Goal: Task Accomplishment & Management: Complete application form

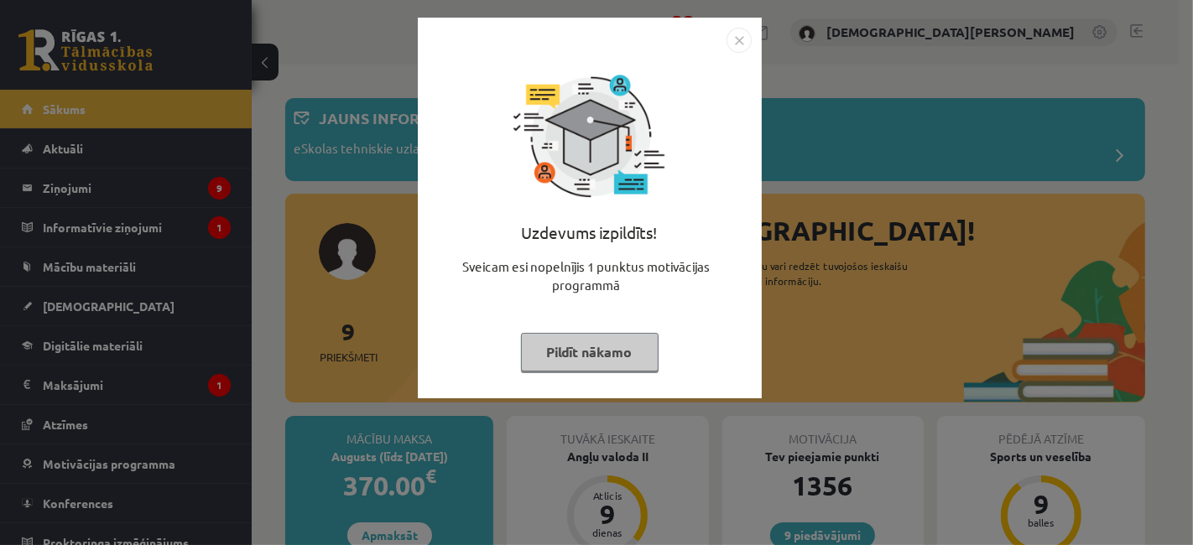
click at [581, 346] on button "Pildīt nākamo" at bounding box center [590, 352] width 138 height 39
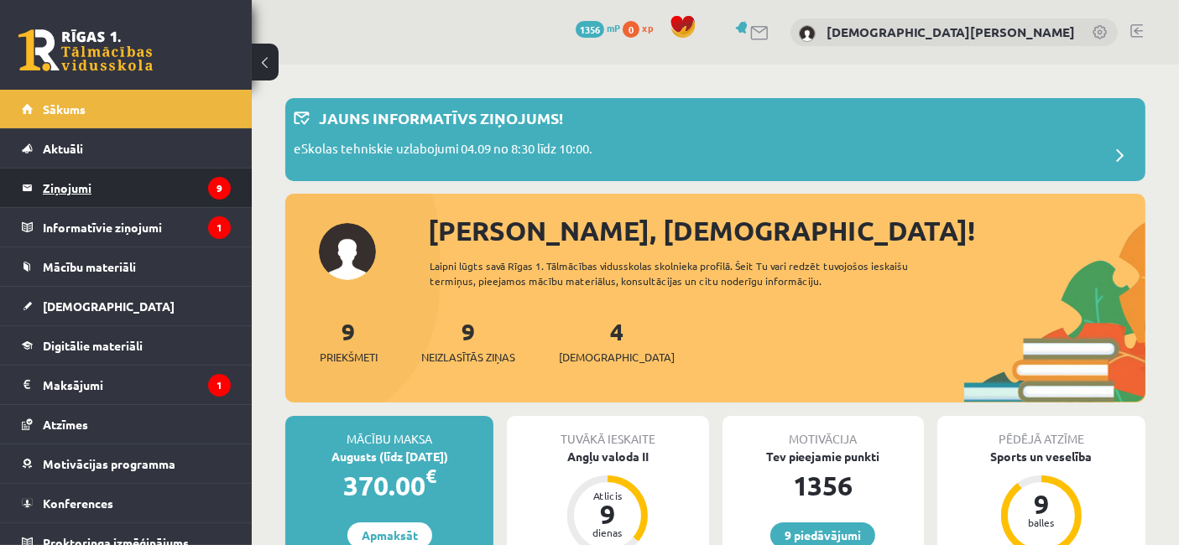
click at [173, 178] on legend "Ziņojumi 9" at bounding box center [137, 188] width 188 height 39
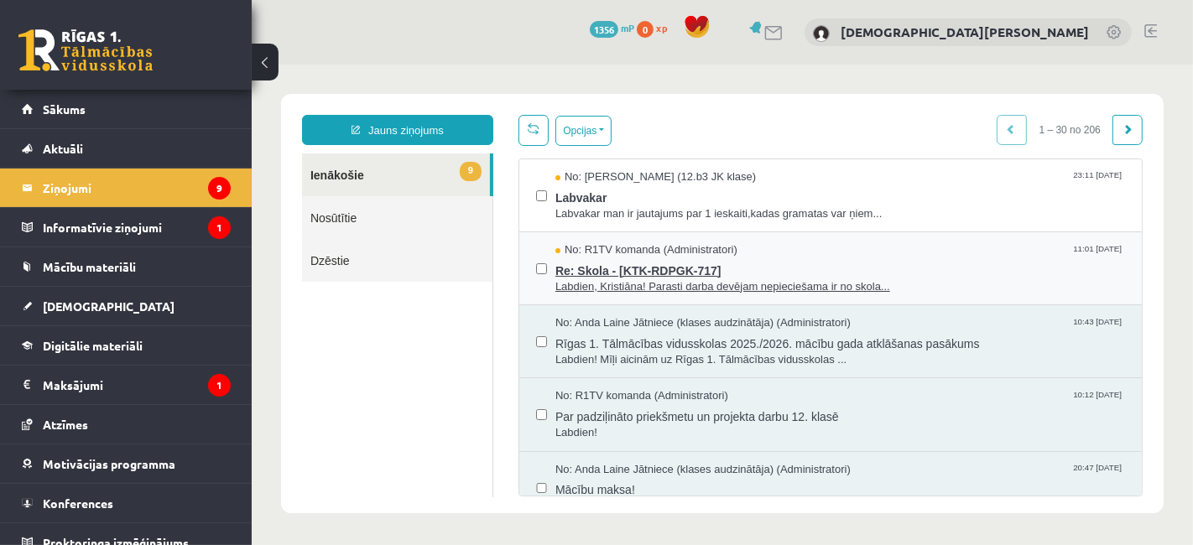
click at [794, 250] on div "No: R1TV komanda (Administratori) 11:01 05/09/2025" at bounding box center [840, 250] width 570 height 16
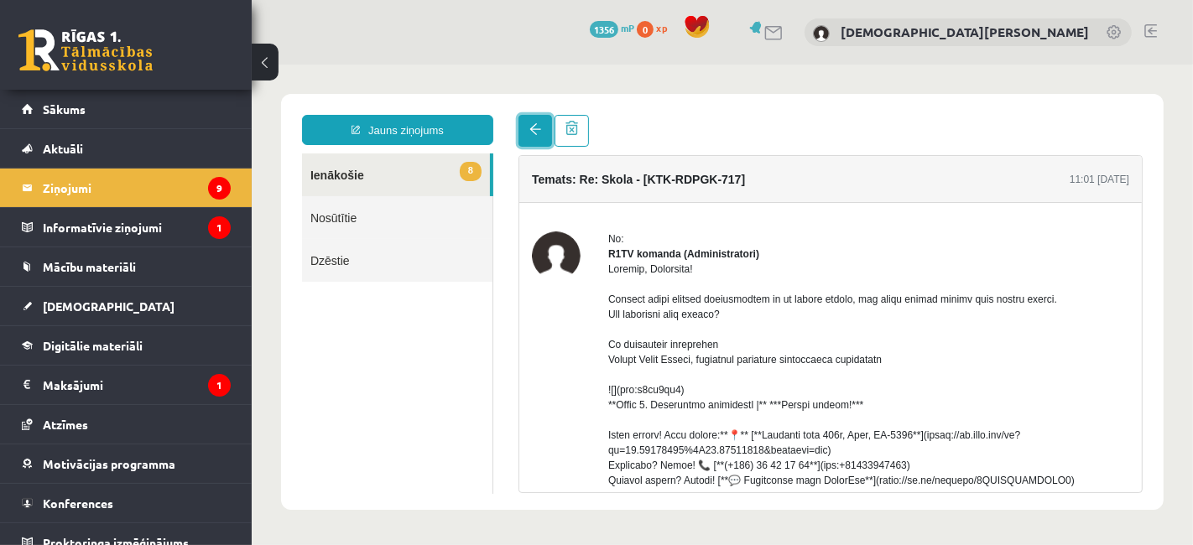
click at [531, 122] on link at bounding box center [535, 130] width 34 height 32
click at [421, 174] on link "8 Ienākošie" at bounding box center [395, 174] width 188 height 43
click at [133, 190] on legend "Ziņojumi 9" at bounding box center [137, 188] width 188 height 39
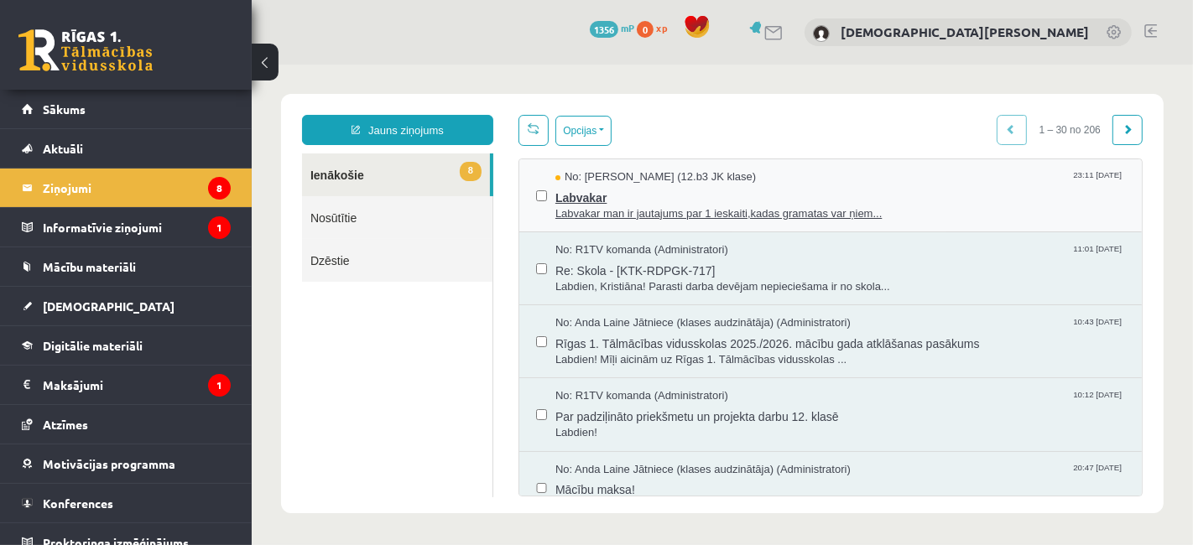
click at [684, 170] on span "No: Zlata Stankeviča (12.b3 JK klase)" at bounding box center [655, 177] width 201 height 16
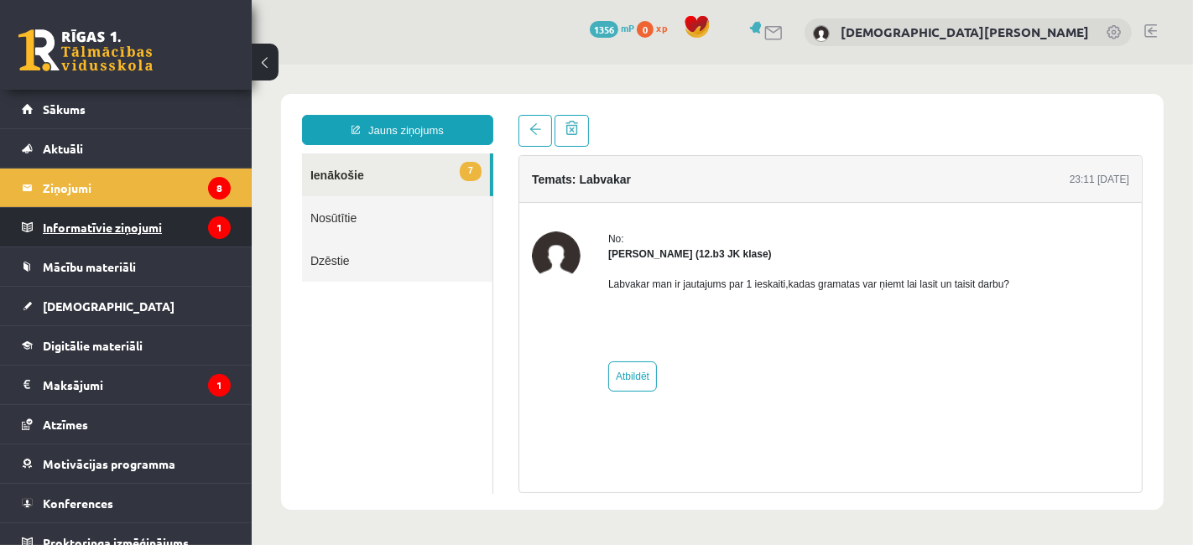
click at [130, 221] on legend "Informatīvie ziņojumi 1" at bounding box center [137, 227] width 188 height 39
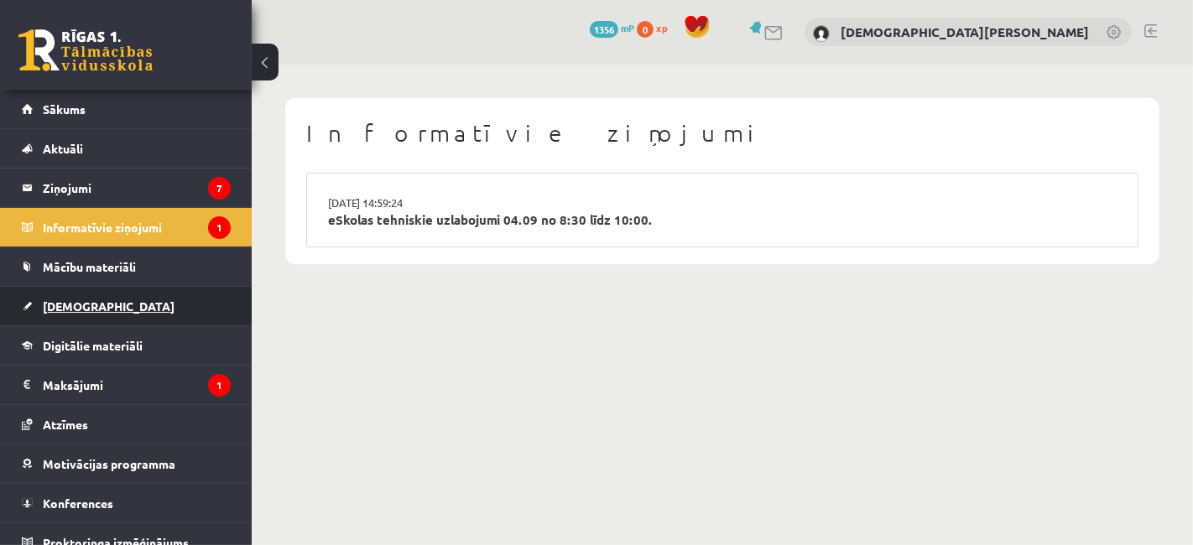
click at [112, 294] on link "[DEMOGRAPHIC_DATA]" at bounding box center [126, 306] width 209 height 39
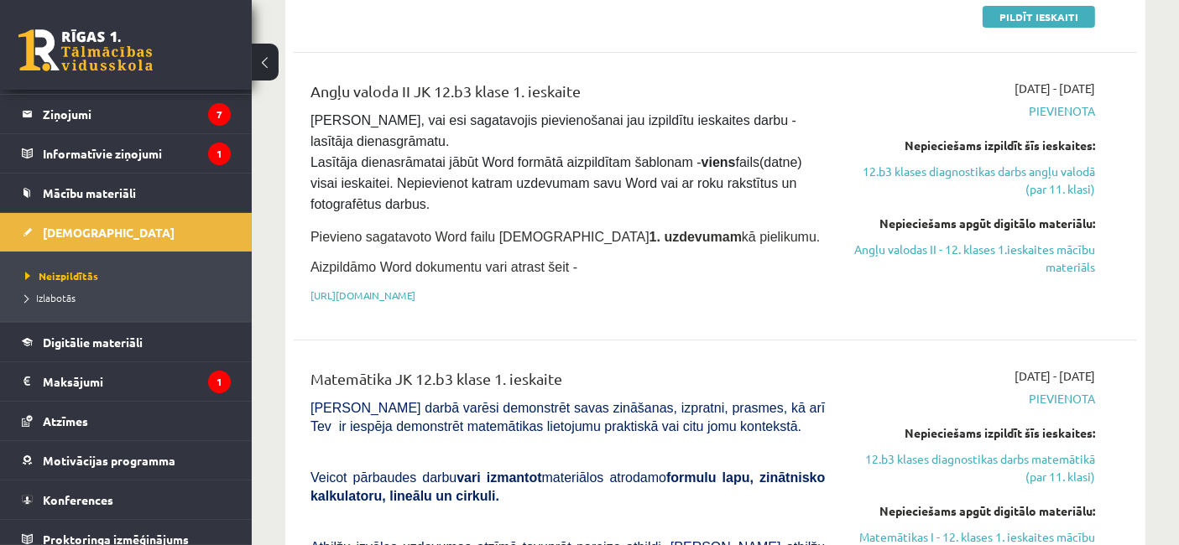
scroll to position [460, 0]
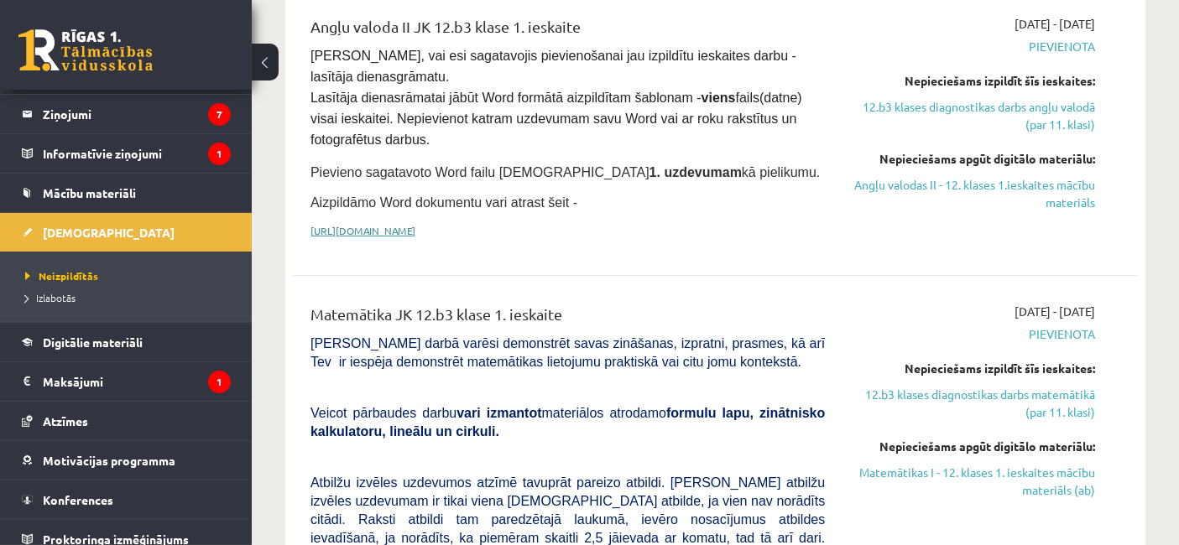
click at [415, 224] on link "https://drive.google.com/drive/folders/1IHE_ip15KOAbO2Se1NDGwZ2e__vlzPUf?usp=sh…" at bounding box center [362, 230] width 105 height 13
click at [94, 107] on legend "Ziņojumi 7" at bounding box center [137, 114] width 188 height 39
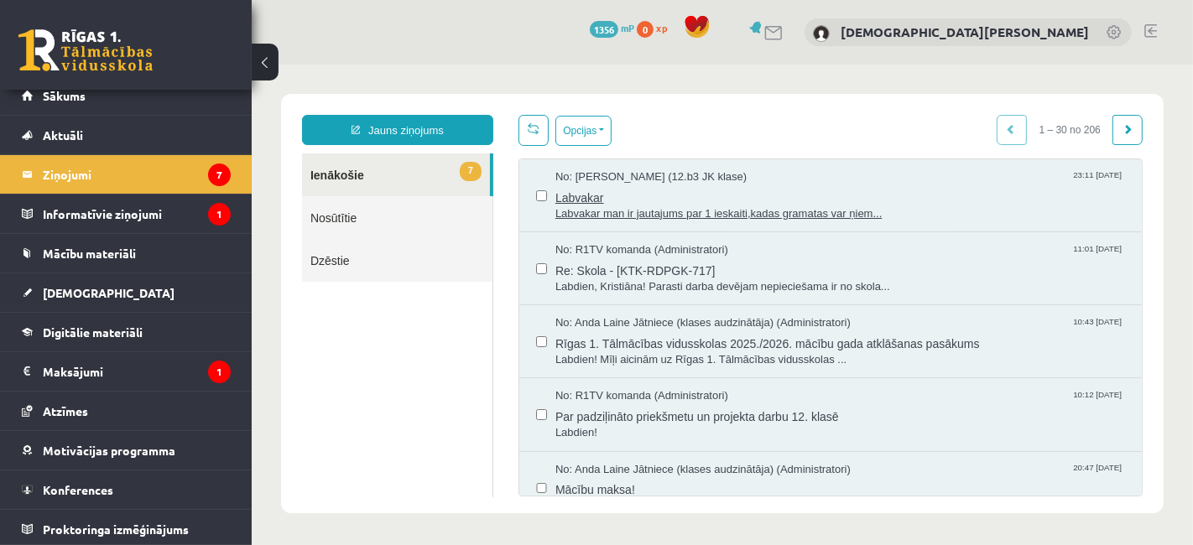
click at [823, 190] on span "Labvakar" at bounding box center [840, 195] width 570 height 21
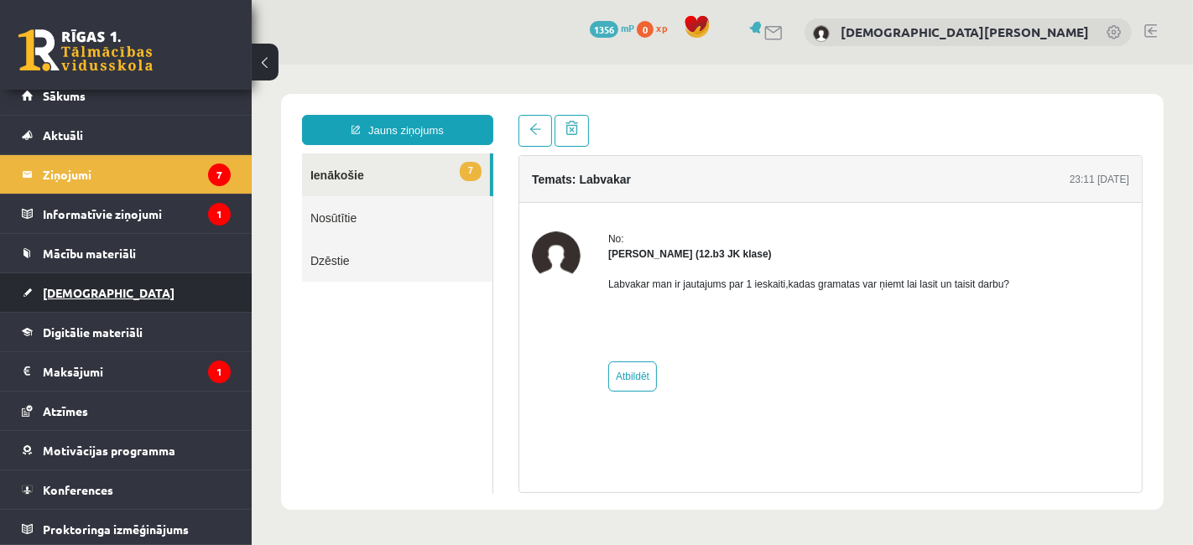
click at [82, 281] on link "[DEMOGRAPHIC_DATA]" at bounding box center [126, 292] width 209 height 39
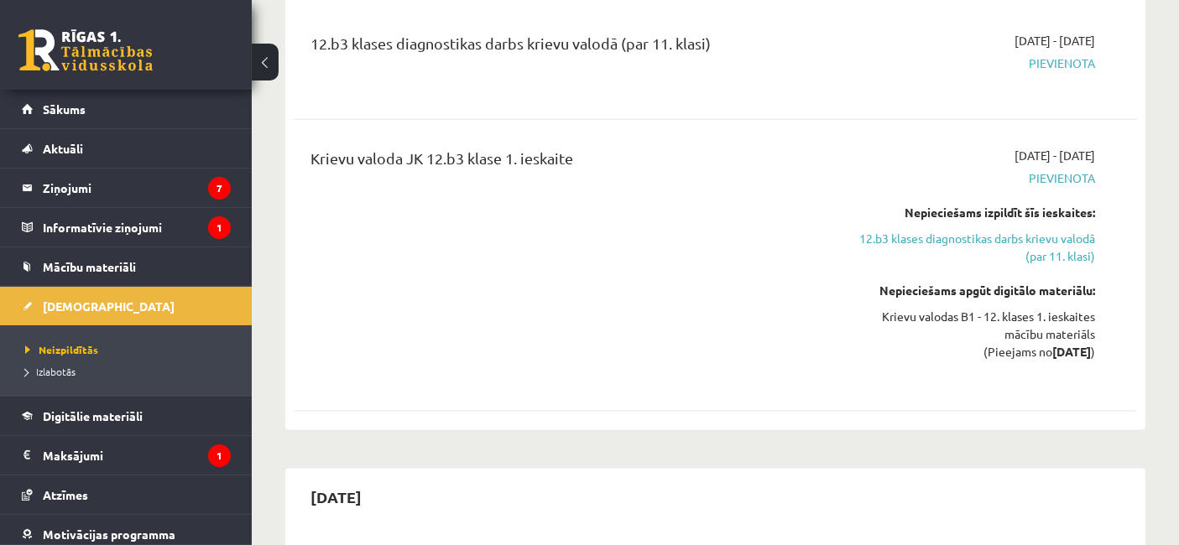
scroll to position [2520, 0]
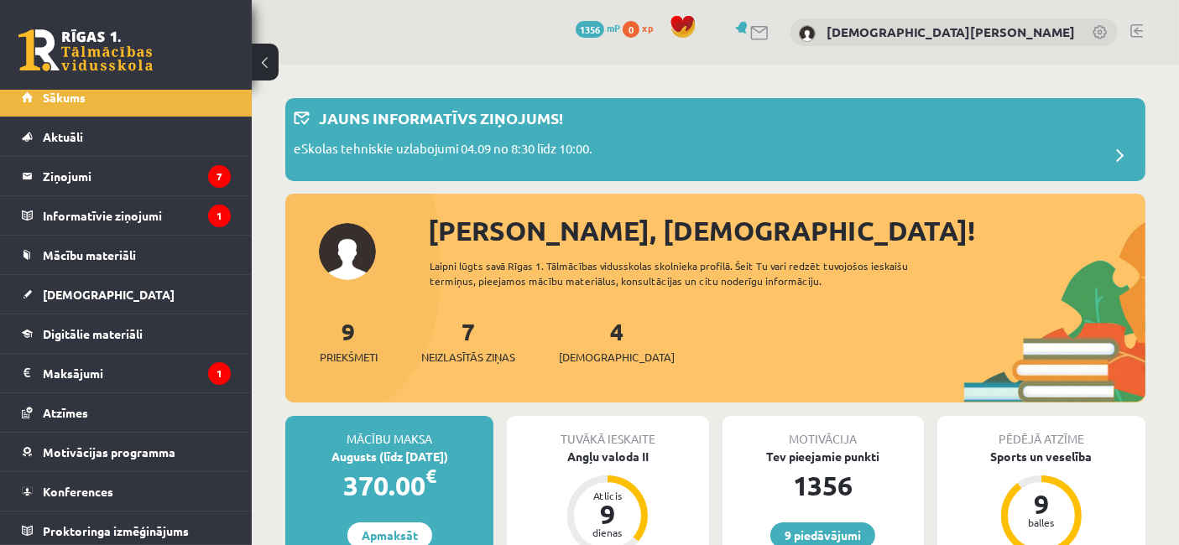
scroll to position [13, 0]
click at [98, 99] on link "Sākums" at bounding box center [126, 95] width 209 height 39
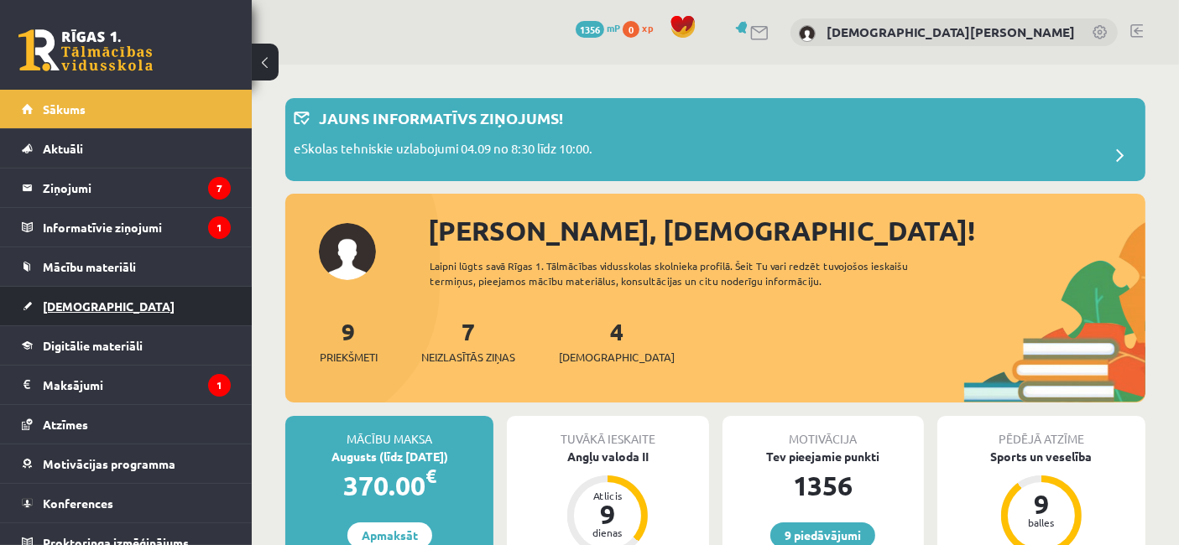
click at [64, 302] on span "[DEMOGRAPHIC_DATA]" at bounding box center [109, 306] width 132 height 15
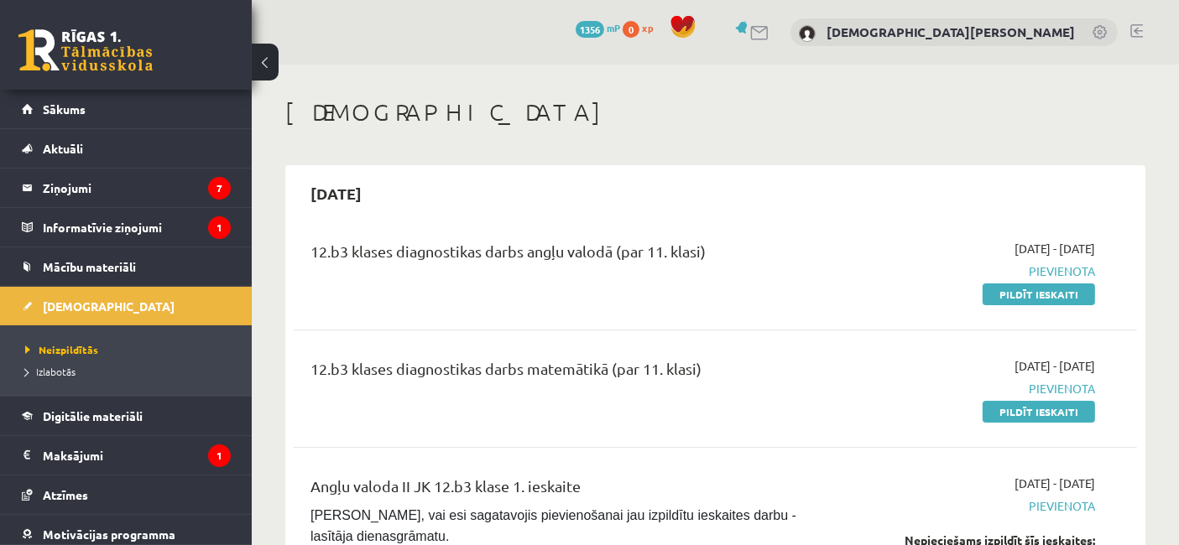
drag, startPoint x: 999, startPoint y: 291, endPoint x: 666, endPoint y: 94, distance: 387.0
click at [999, 291] on link "Pildīt ieskaiti" at bounding box center [1038, 295] width 112 height 22
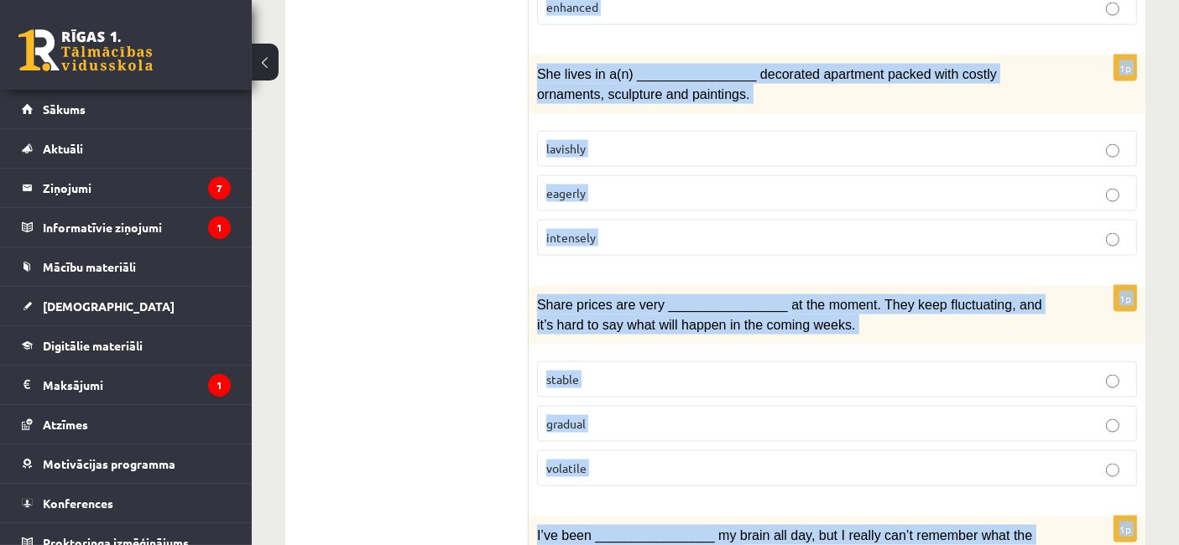
scroll to position [2669, 0]
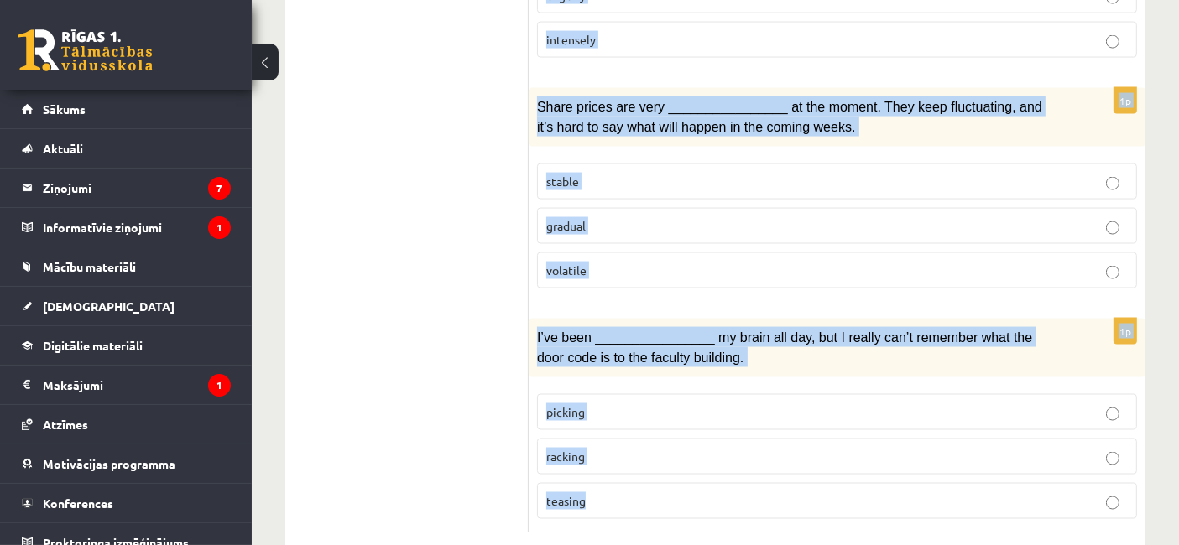
drag, startPoint x: 544, startPoint y: 320, endPoint x: 932, endPoint y: 567, distance: 459.9
copy form "Loremi dol sitamet consect. 8a Elits doe tempo incid, utl etdolorem aliqua enim…"
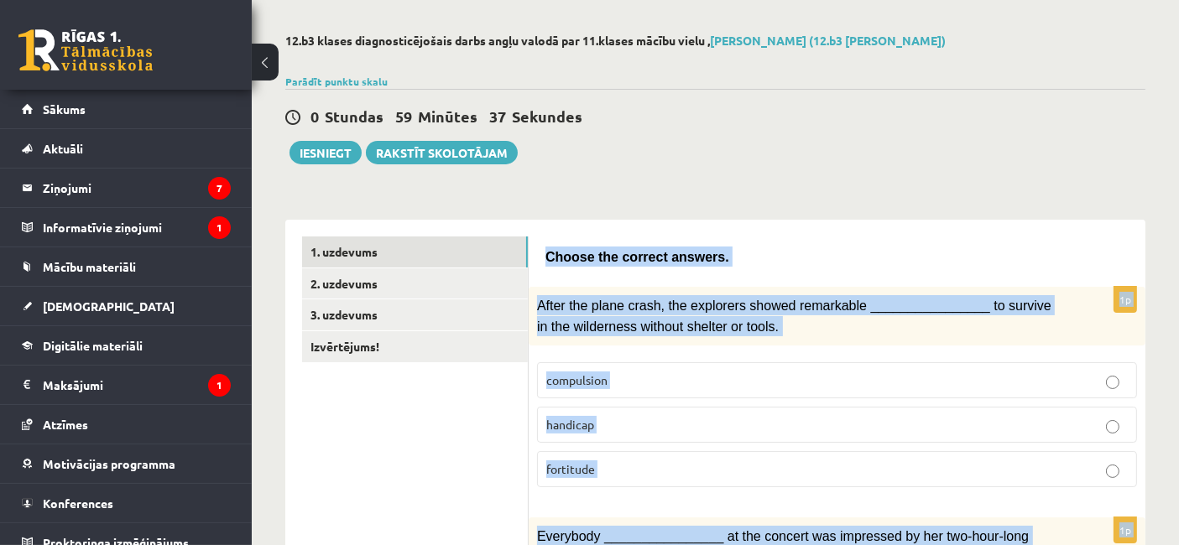
scroll to position [130, 0]
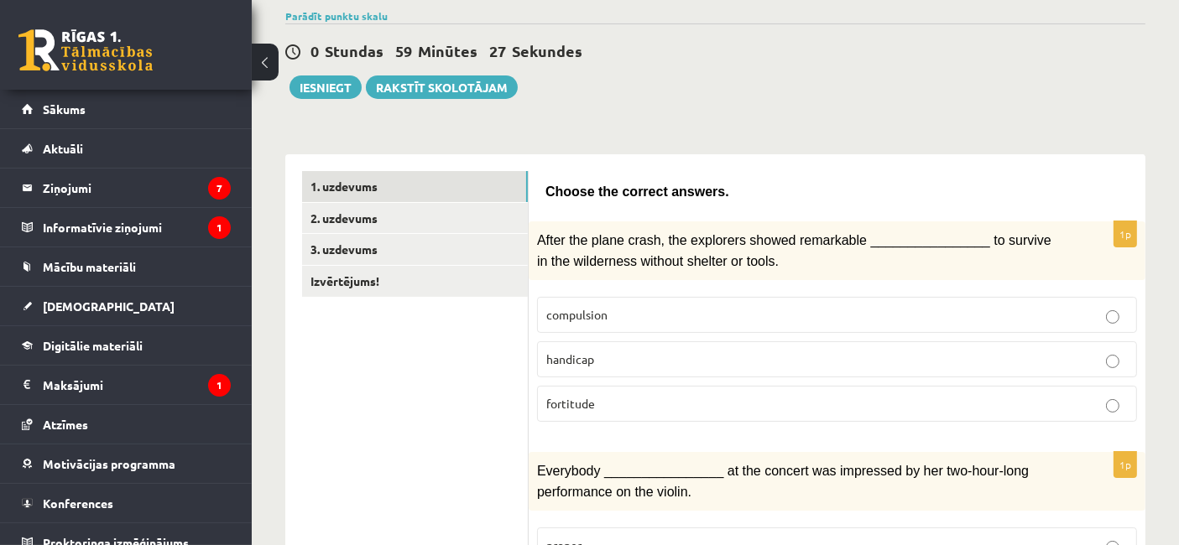
click at [672, 404] on p "fortitude" at bounding box center [836, 404] width 581 height 18
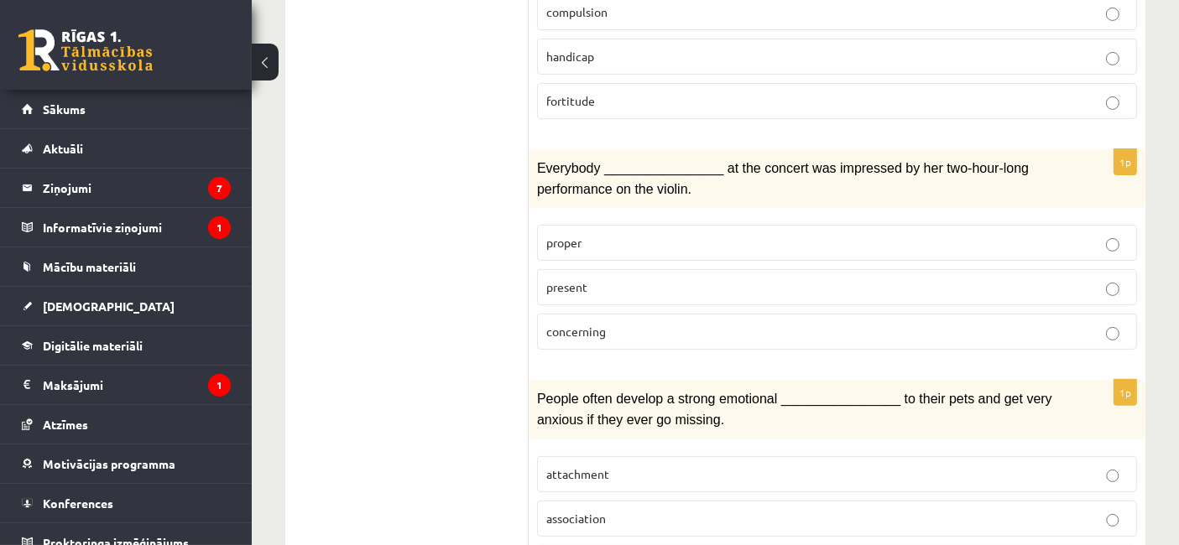
scroll to position [440, 0]
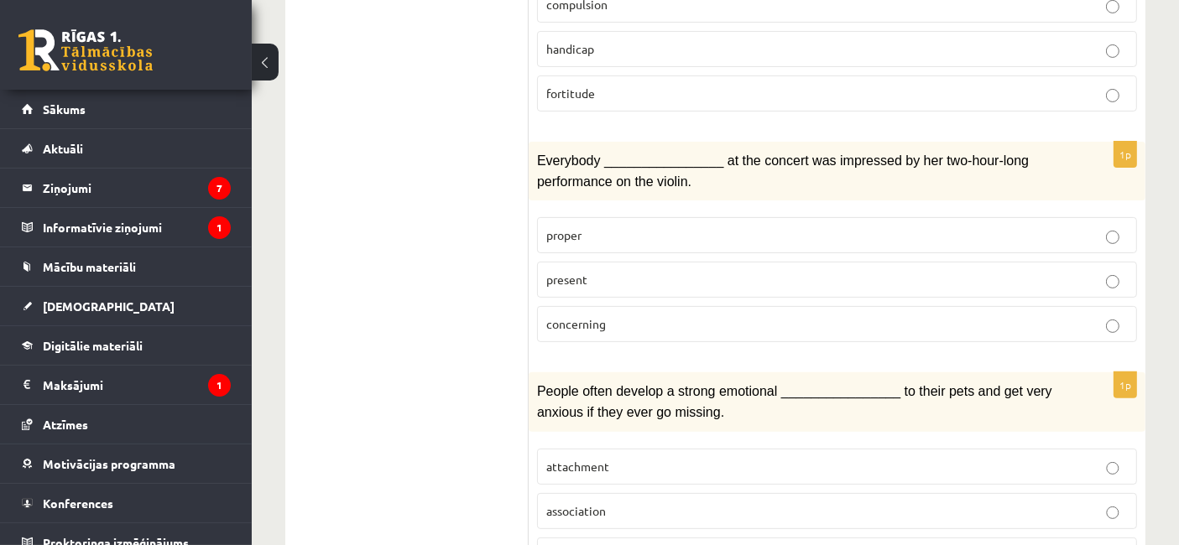
click at [633, 274] on p "present" at bounding box center [836, 280] width 581 height 18
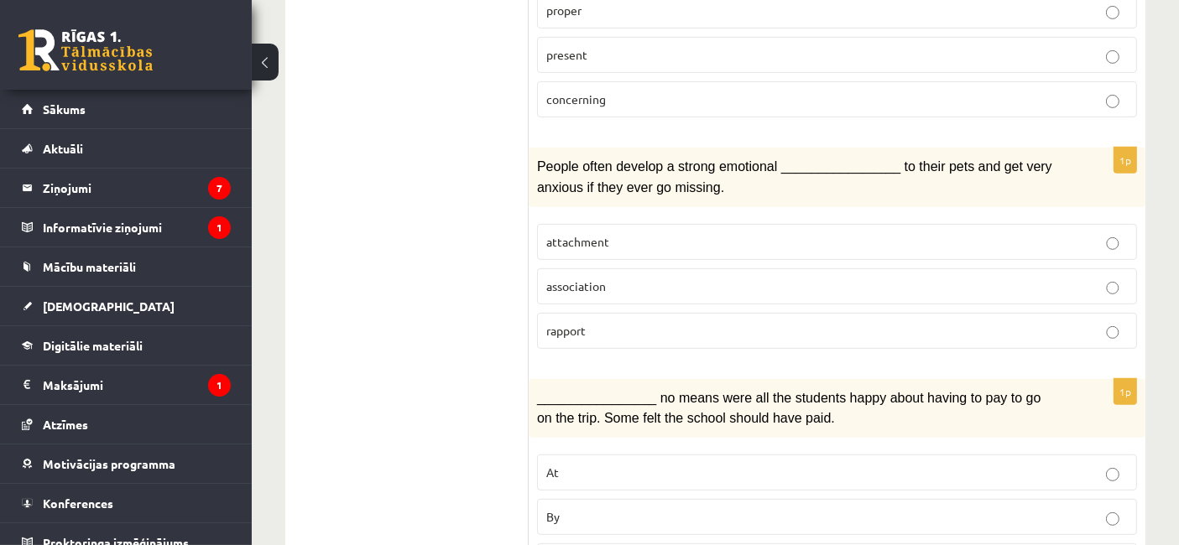
scroll to position [673, 0]
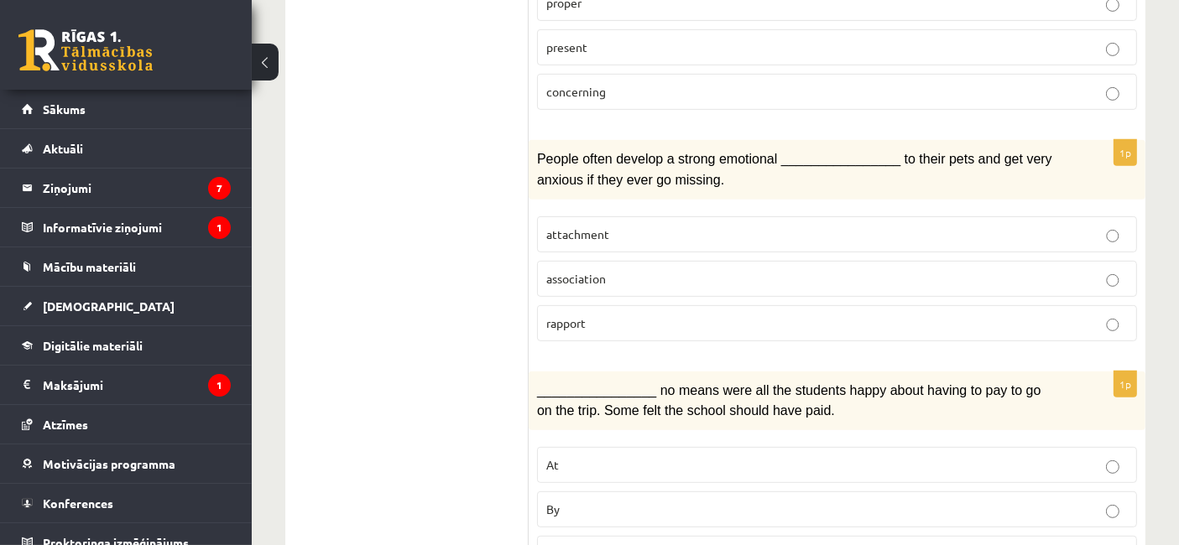
click at [601, 227] on span "attachment" at bounding box center [577, 234] width 63 height 15
click at [562, 501] on p "By" at bounding box center [836, 510] width 581 height 18
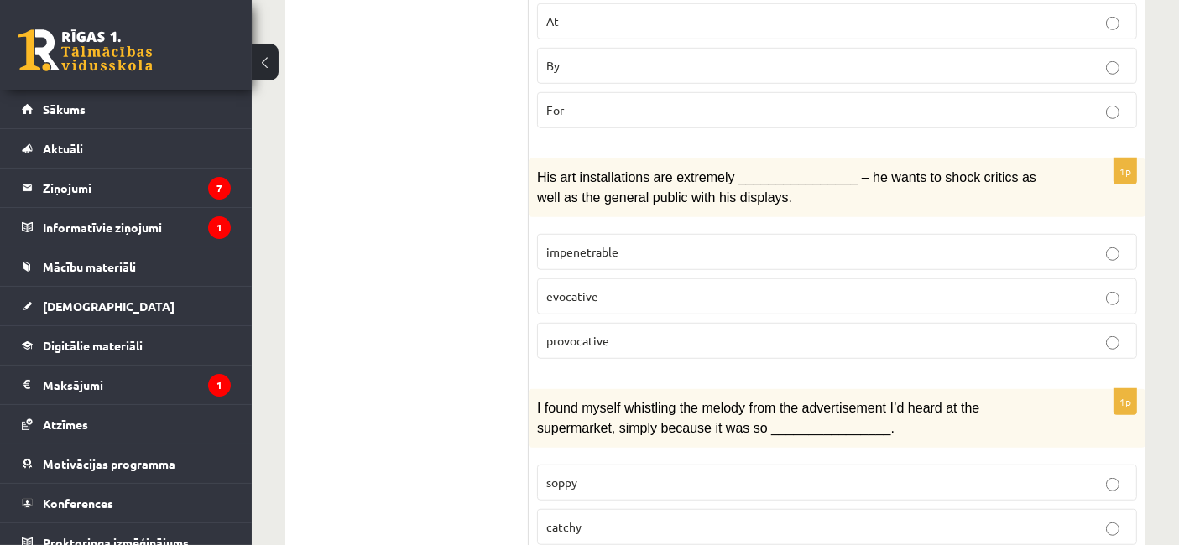
scroll to position [1120, 0]
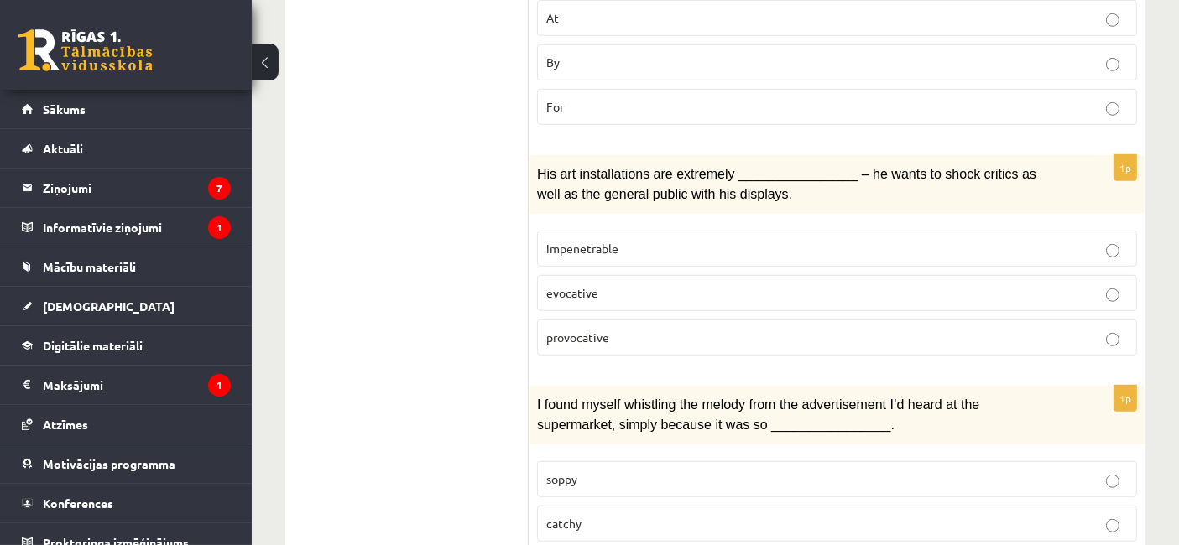
click at [618, 329] on p "provocative" at bounding box center [836, 338] width 581 height 18
click at [608, 510] on label "catchy" at bounding box center [837, 524] width 600 height 36
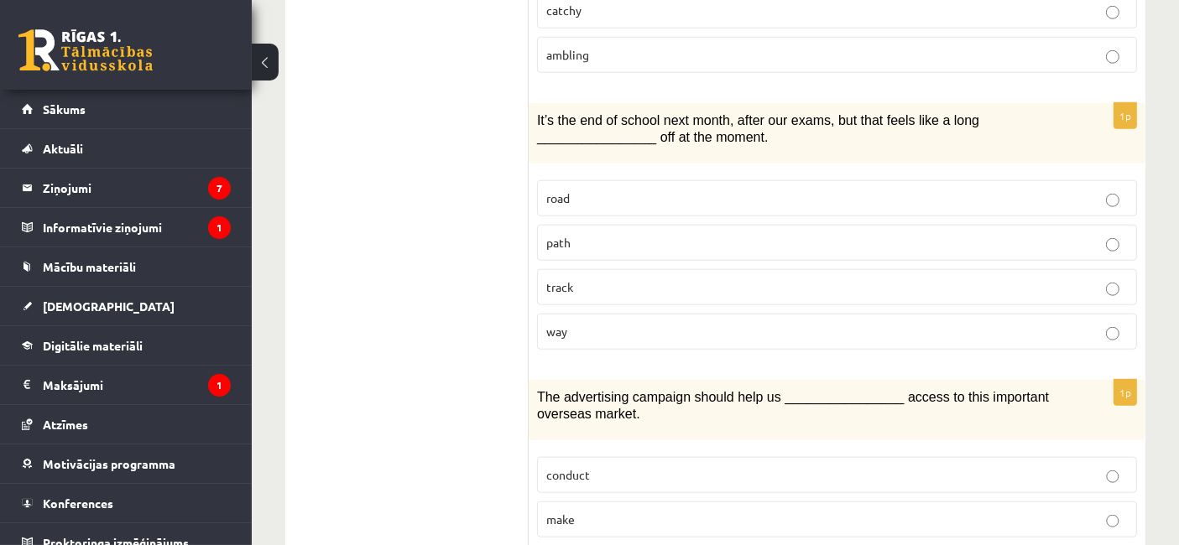
scroll to position [1637, 0]
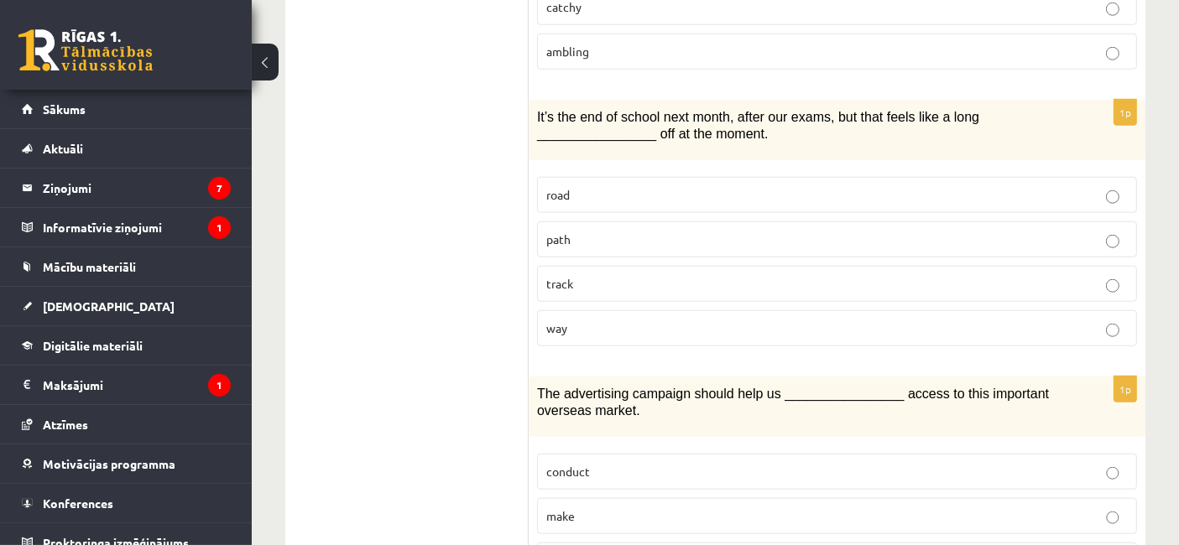
click at [584, 317] on label "way" at bounding box center [837, 328] width 600 height 36
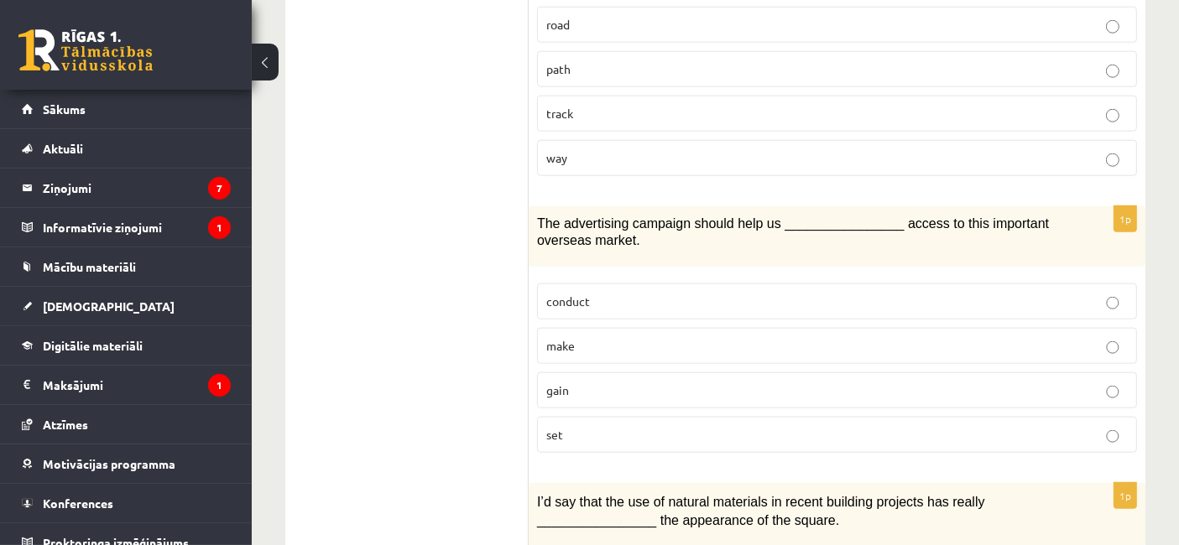
scroll to position [1831, 0]
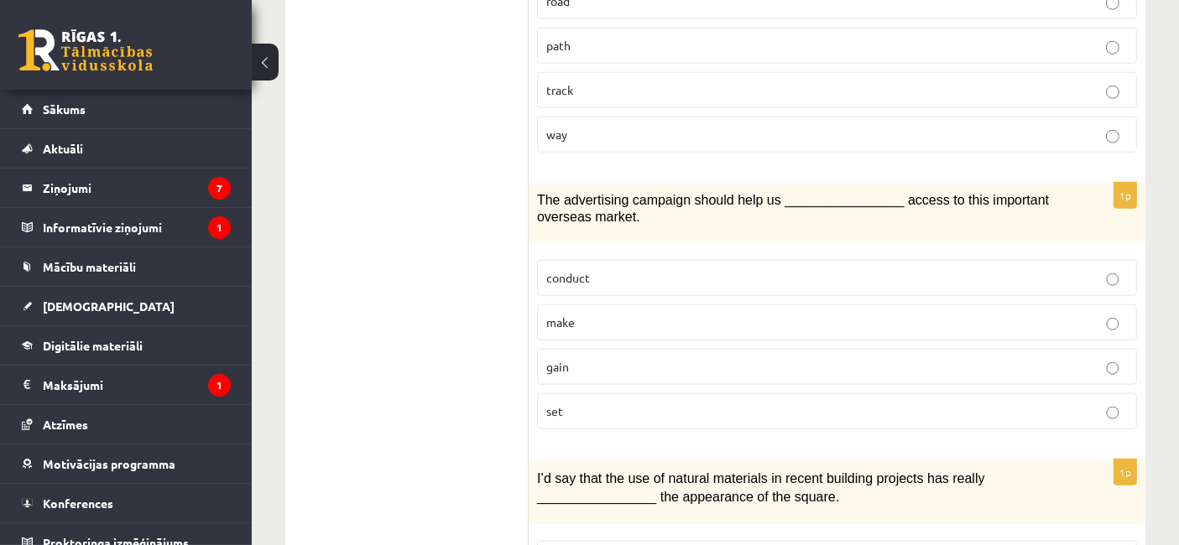
click at [587, 353] on label "gain" at bounding box center [837, 367] width 600 height 36
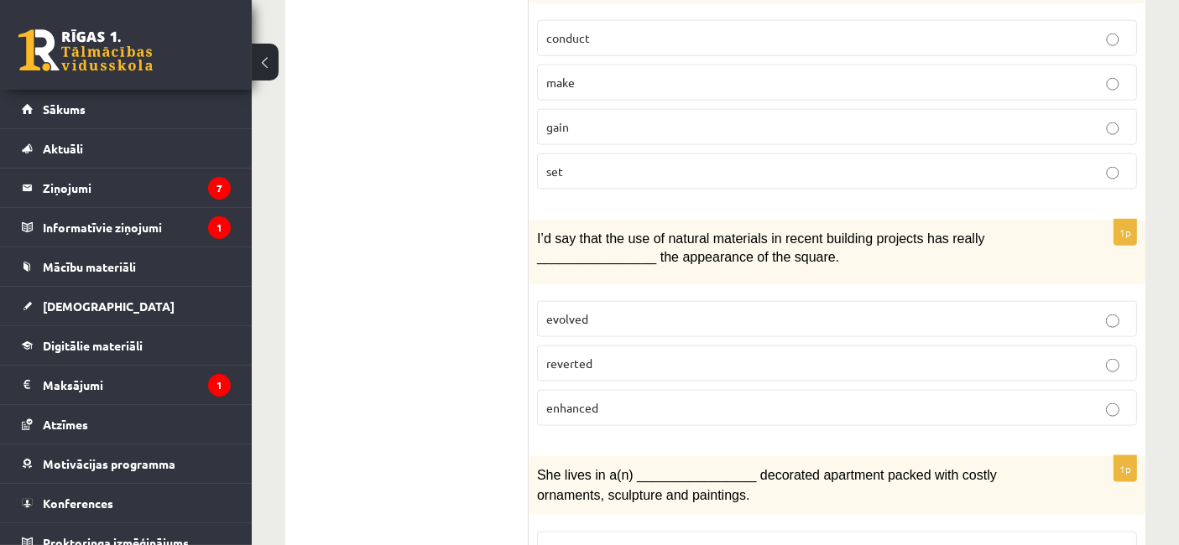
scroll to position [2075, 0]
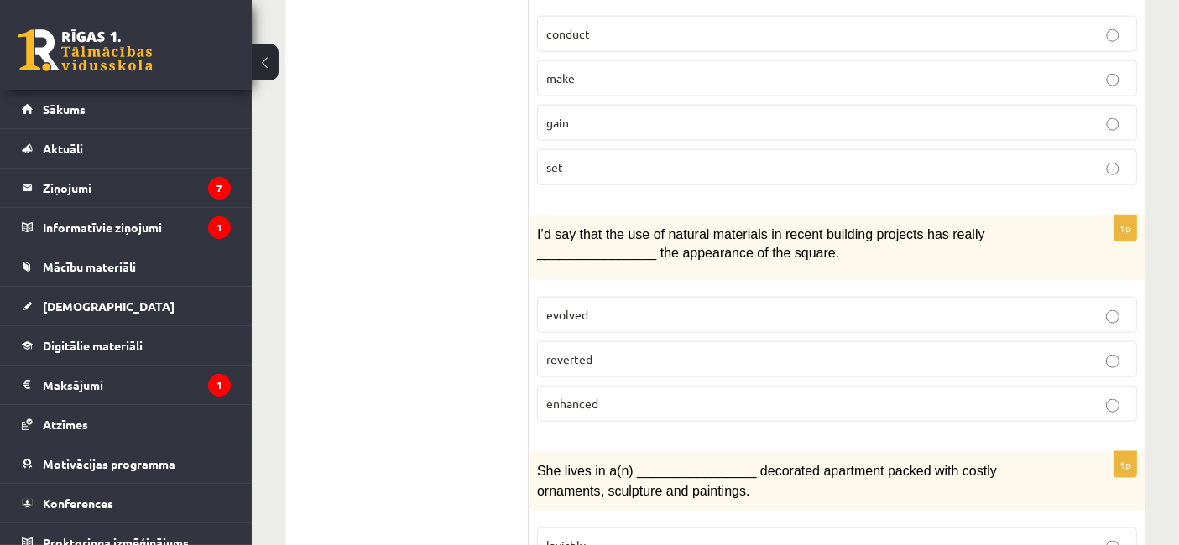
click at [621, 306] on p "evolved" at bounding box center [836, 315] width 581 height 18
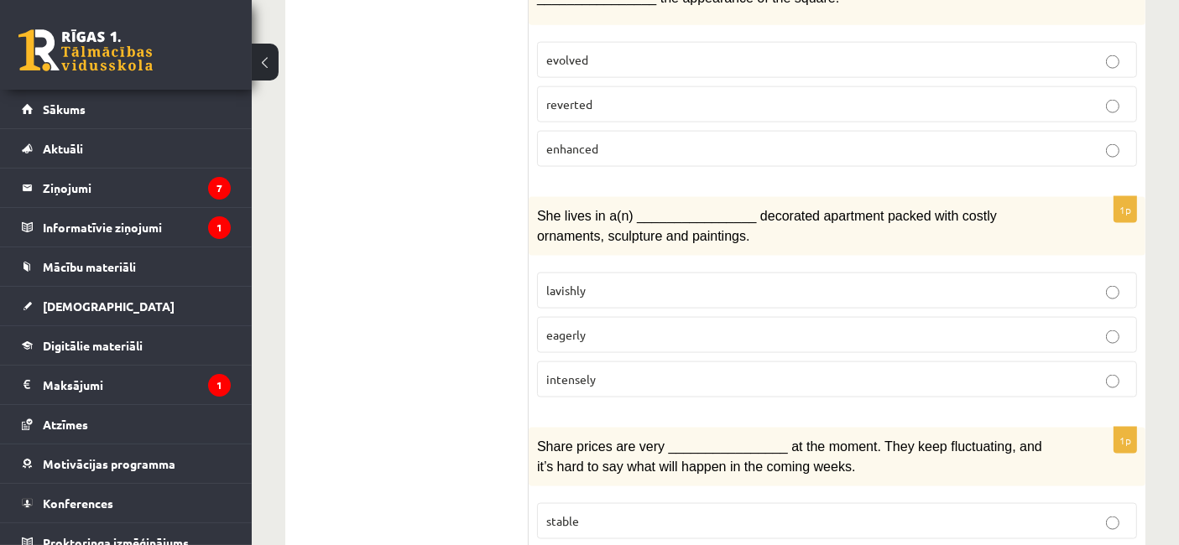
scroll to position [2338, 0]
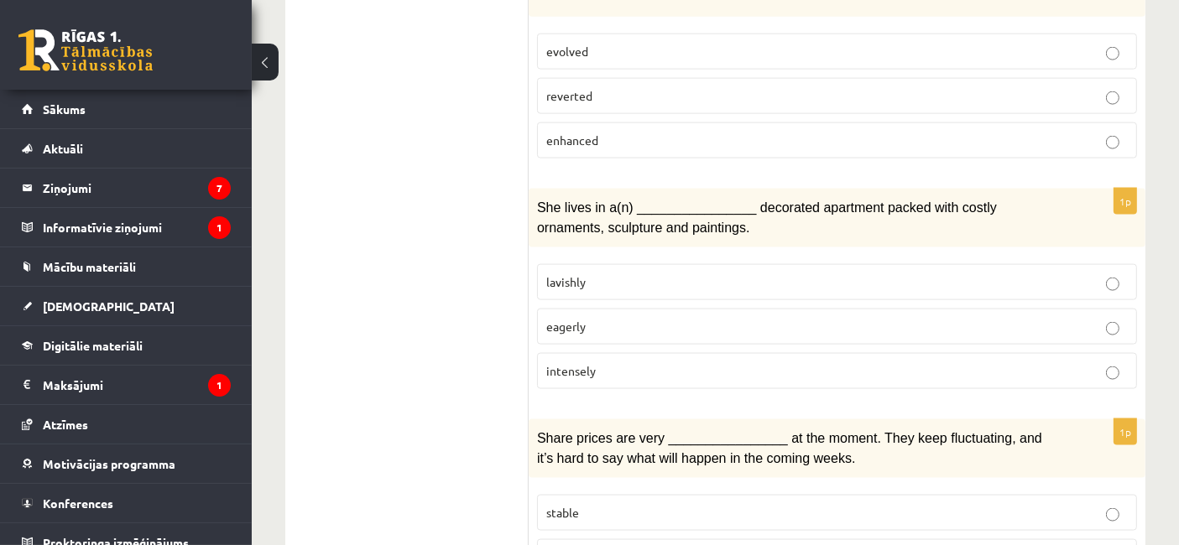
click at [572, 274] on span "lavishly" at bounding box center [565, 281] width 39 height 15
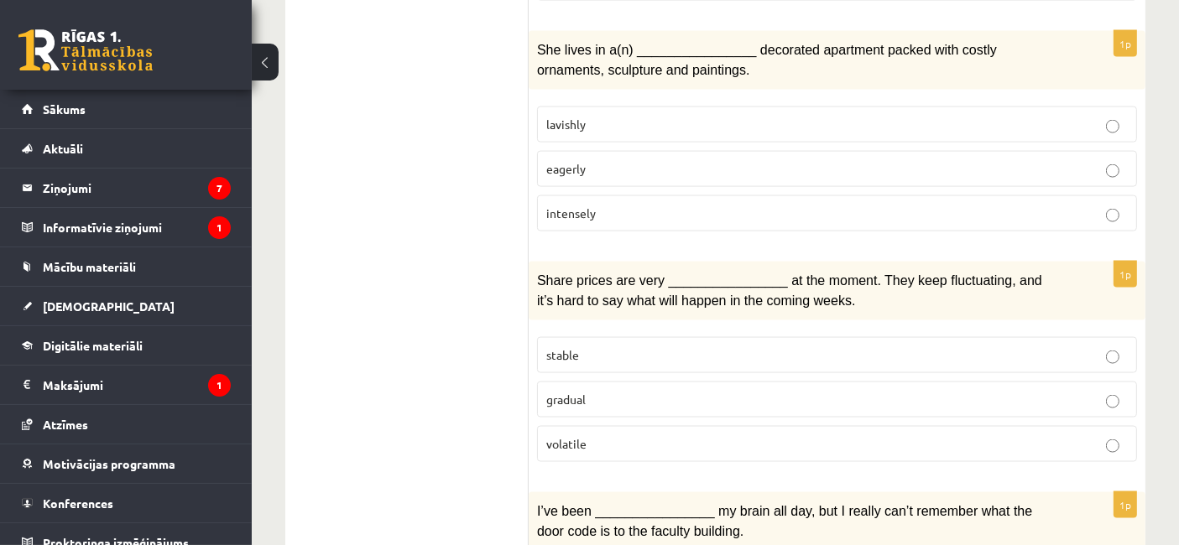
scroll to position [2508, 0]
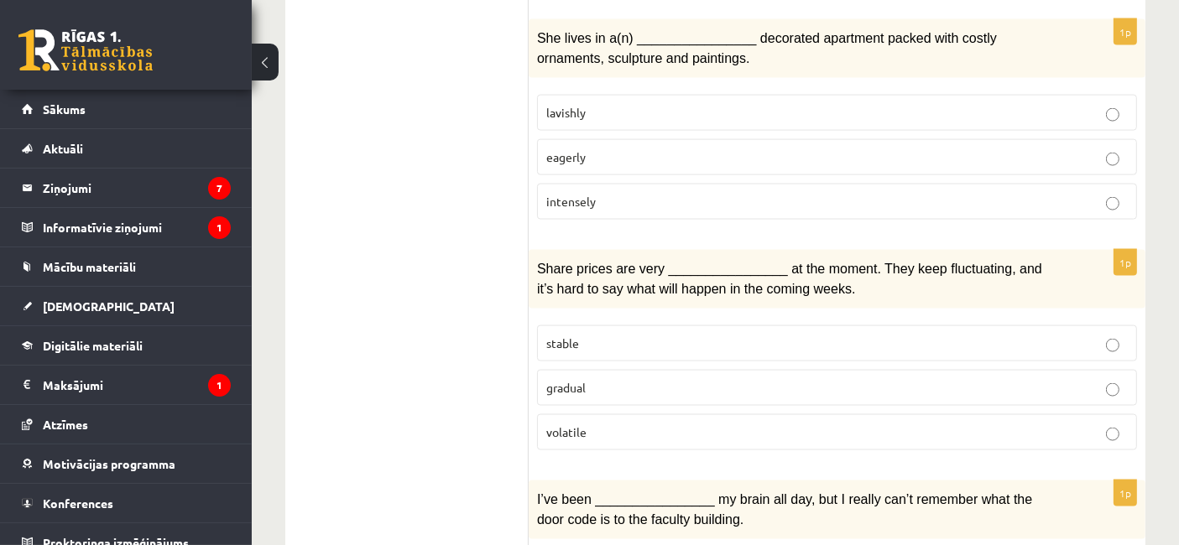
click at [647, 424] on p "volatile" at bounding box center [836, 433] width 581 height 18
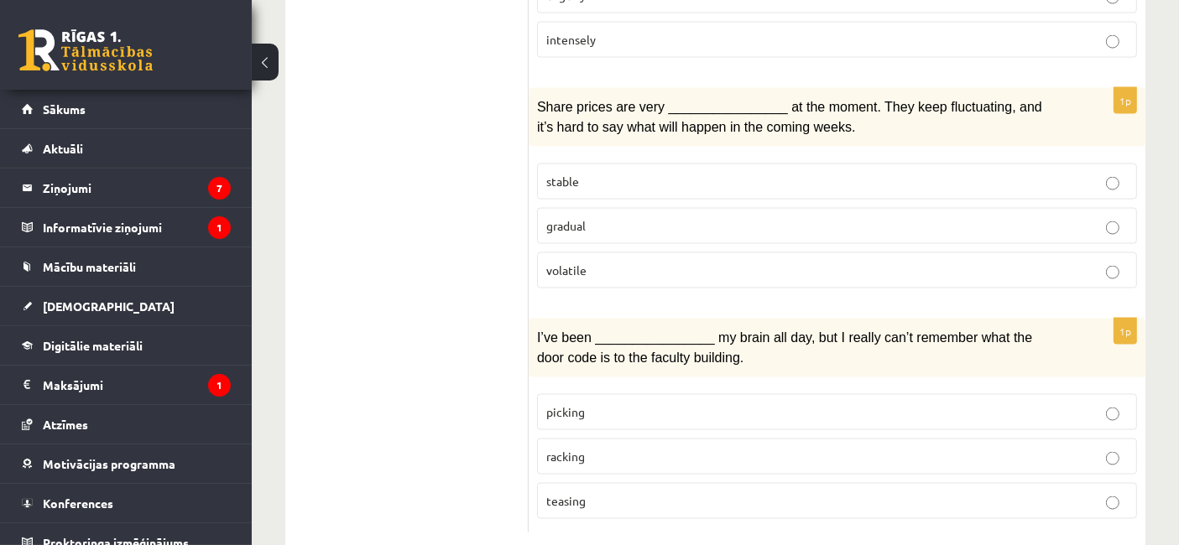
click at [598, 448] on p "racking" at bounding box center [836, 457] width 581 height 18
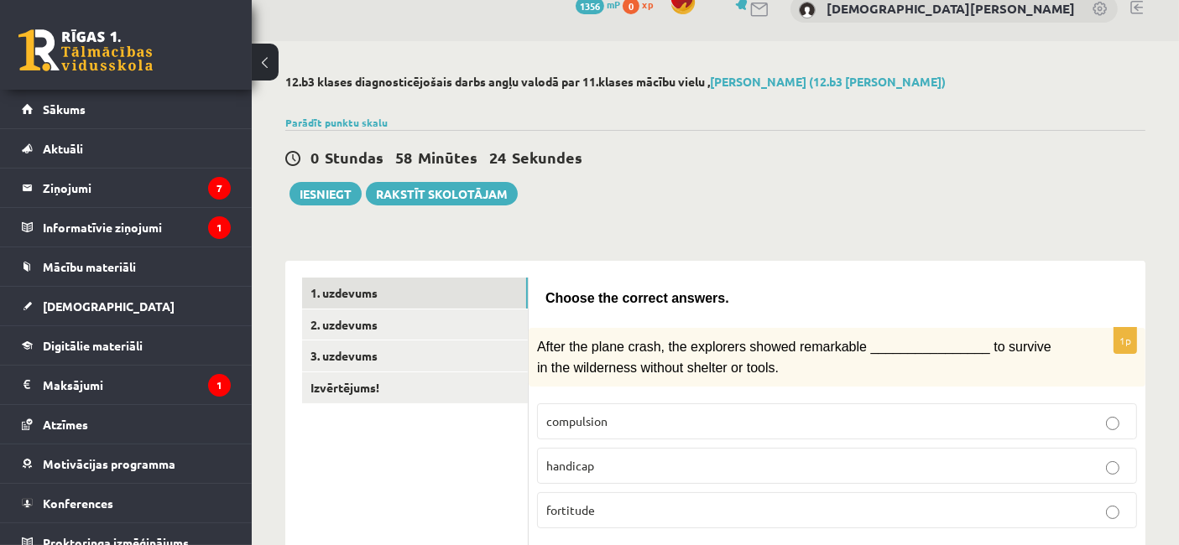
scroll to position [18, 0]
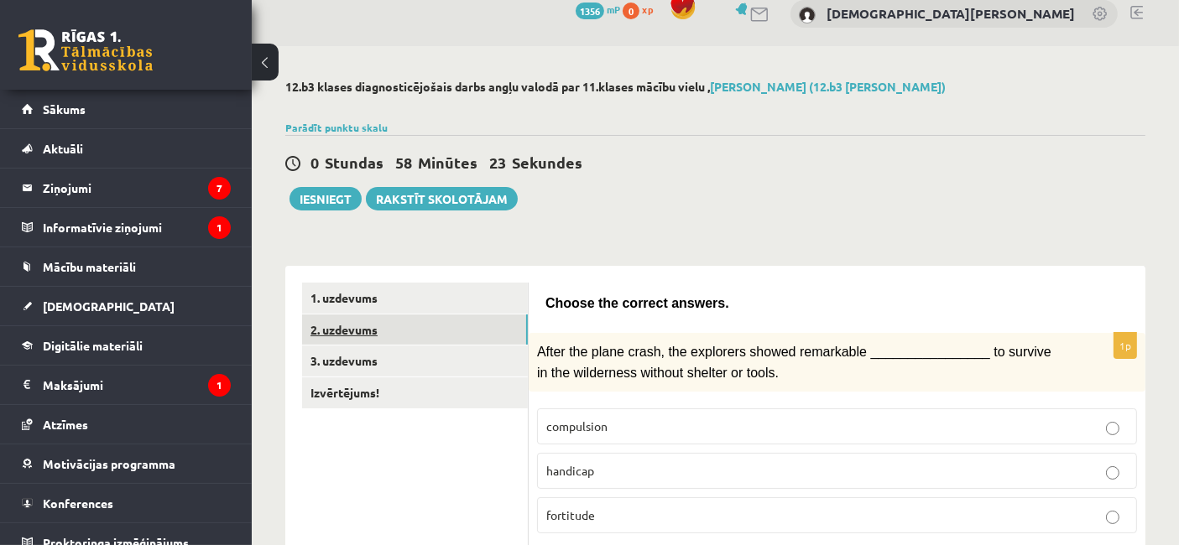
click at [400, 327] on link "2. uzdevums" at bounding box center [415, 330] width 226 height 31
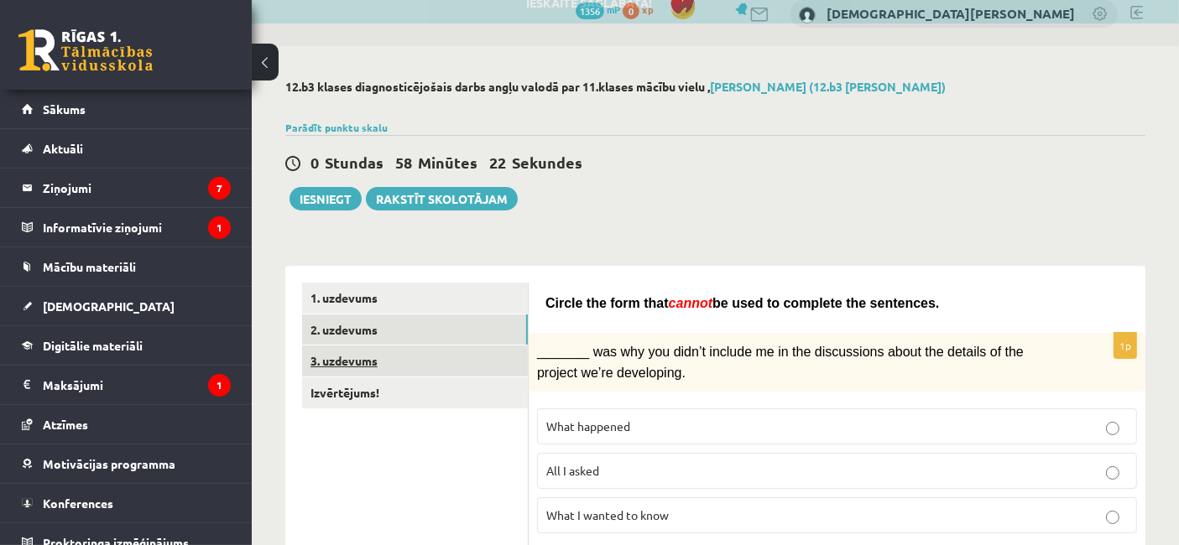
click at [404, 352] on link "3. uzdevums" at bounding box center [415, 361] width 226 height 31
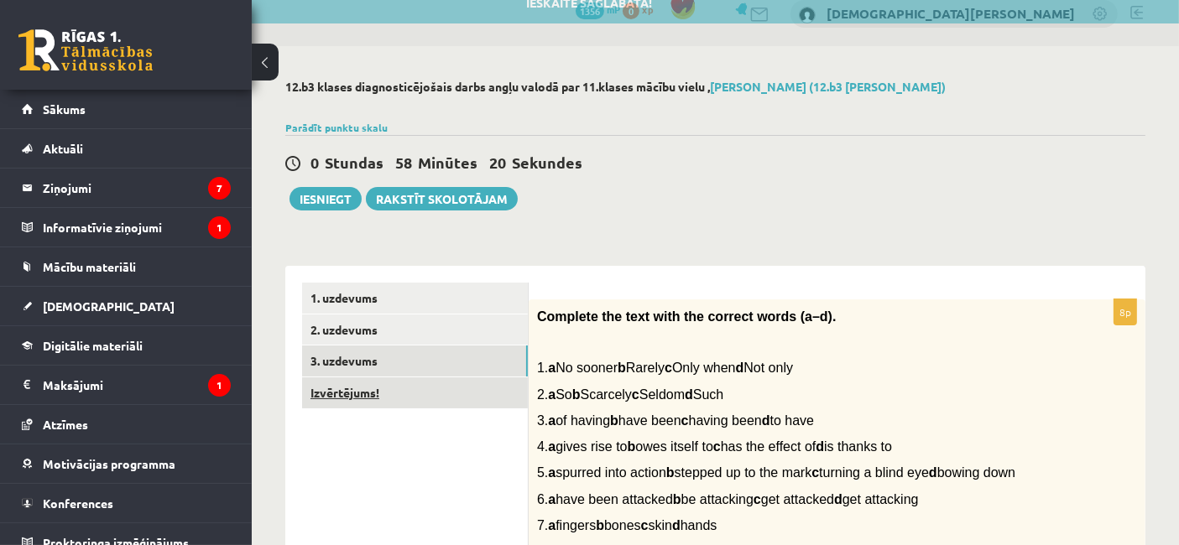
click at [407, 390] on link "Izvērtējums!" at bounding box center [415, 393] width 226 height 31
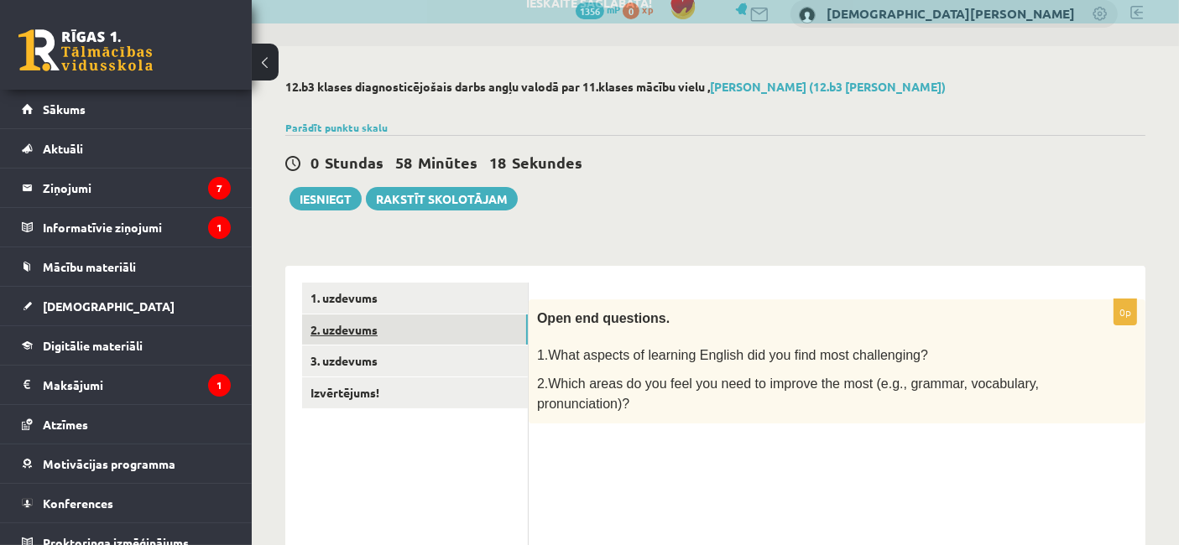
click at [403, 331] on link "2. uzdevums" at bounding box center [415, 330] width 226 height 31
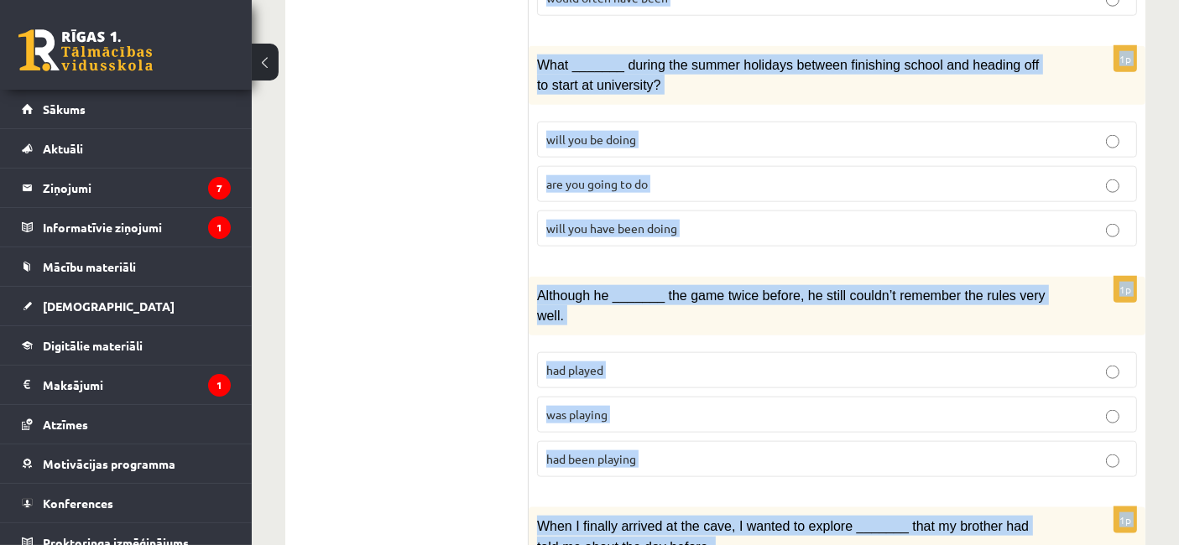
scroll to position [2092, 0]
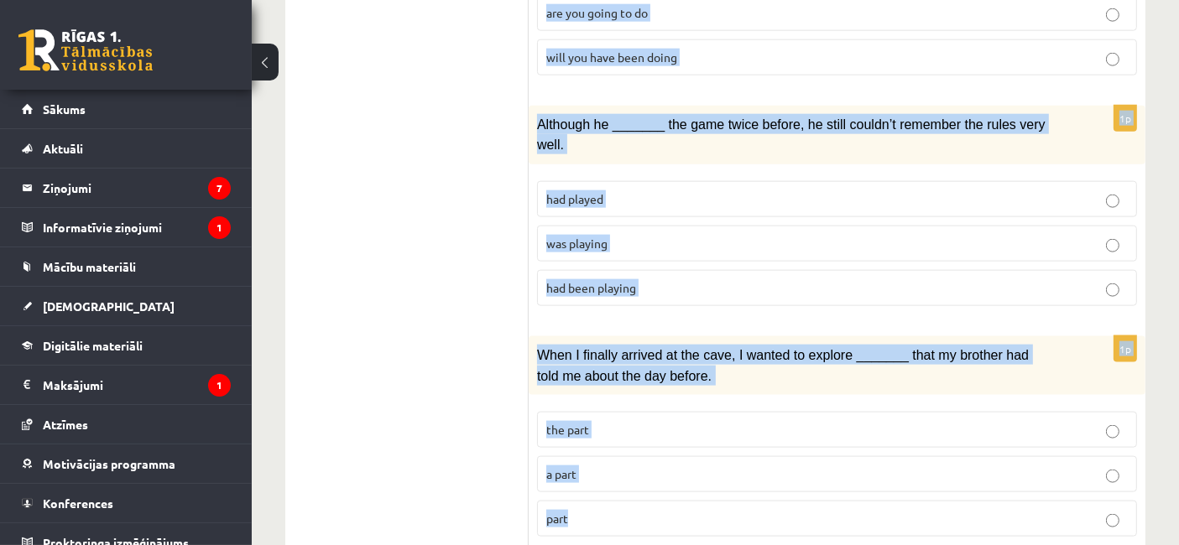
drag, startPoint x: 546, startPoint y: 298, endPoint x: 940, endPoint y: 589, distance: 489.4
copy form "Circle the form that cannot be used to complete the sentences. 1p _______ was w…"
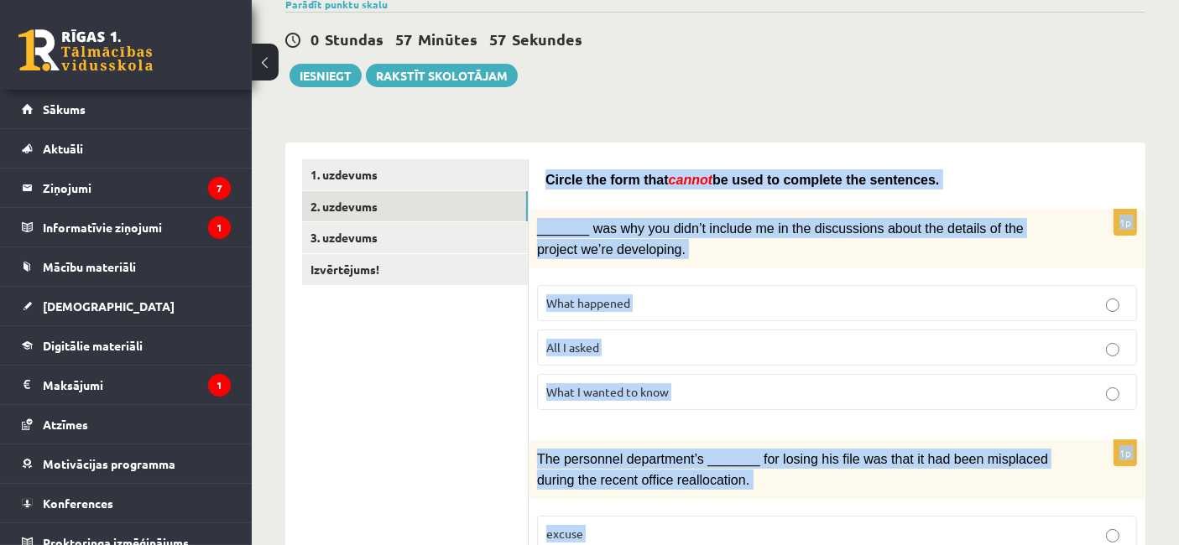
scroll to position [148, 0]
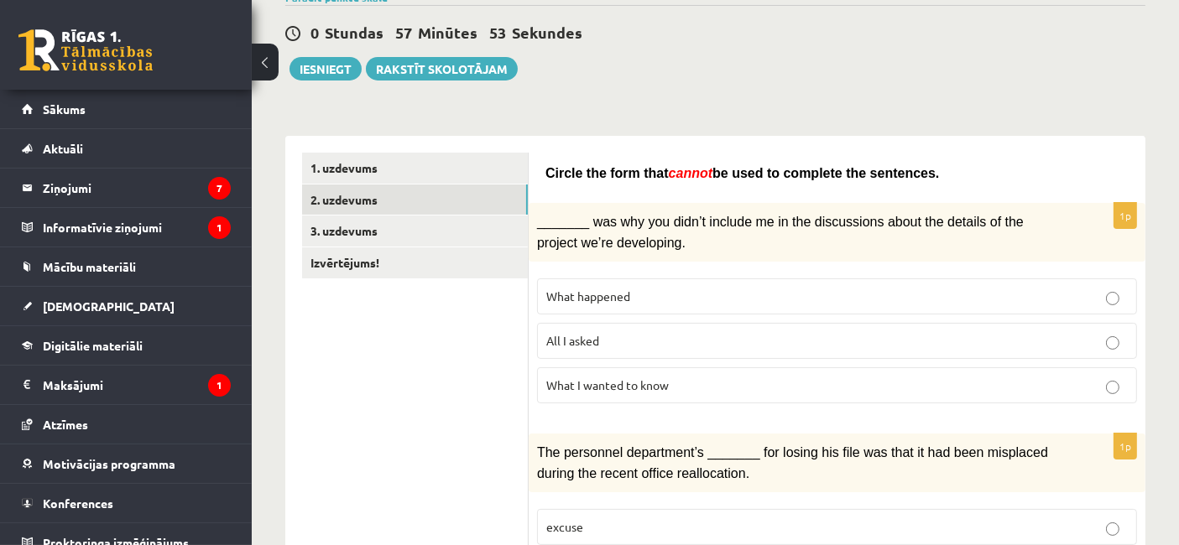
click at [659, 346] on label "All I asked" at bounding box center [837, 341] width 600 height 36
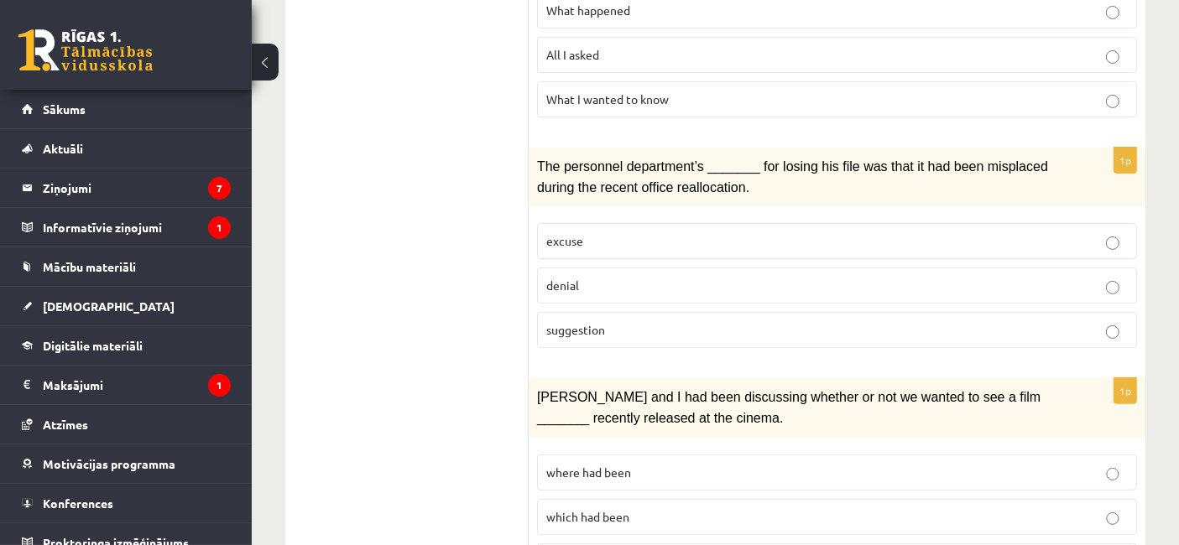
scroll to position [438, 0]
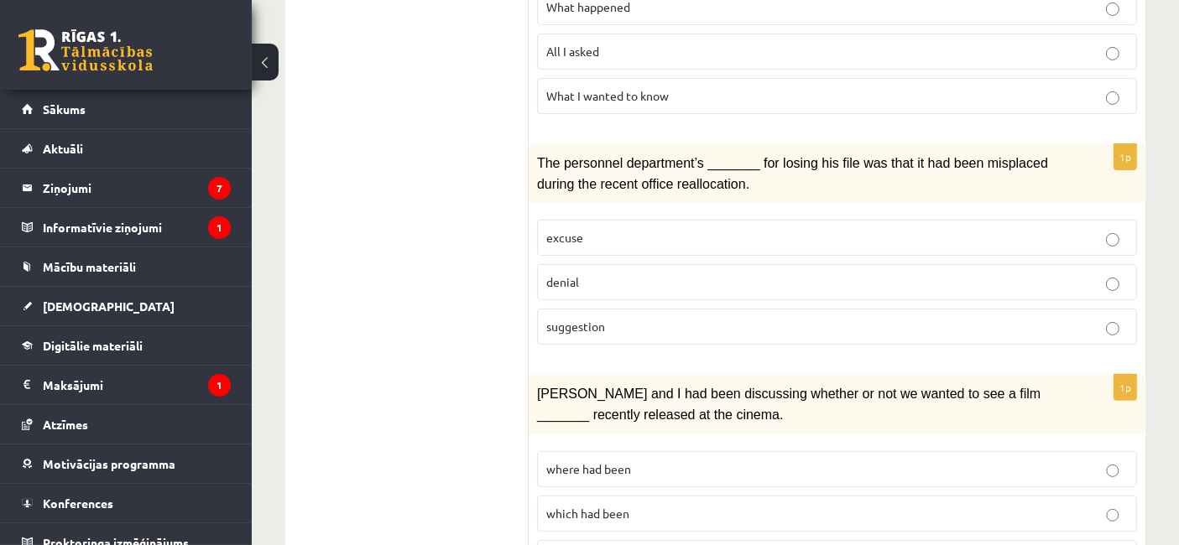
click at [633, 280] on p "denial" at bounding box center [836, 282] width 581 height 18
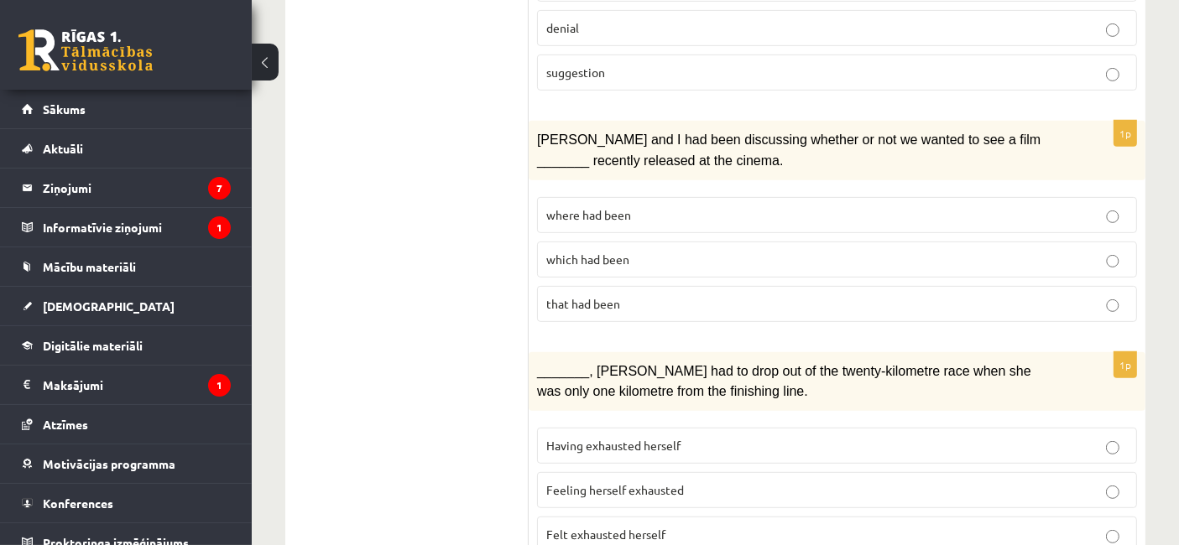
scroll to position [708, 0]
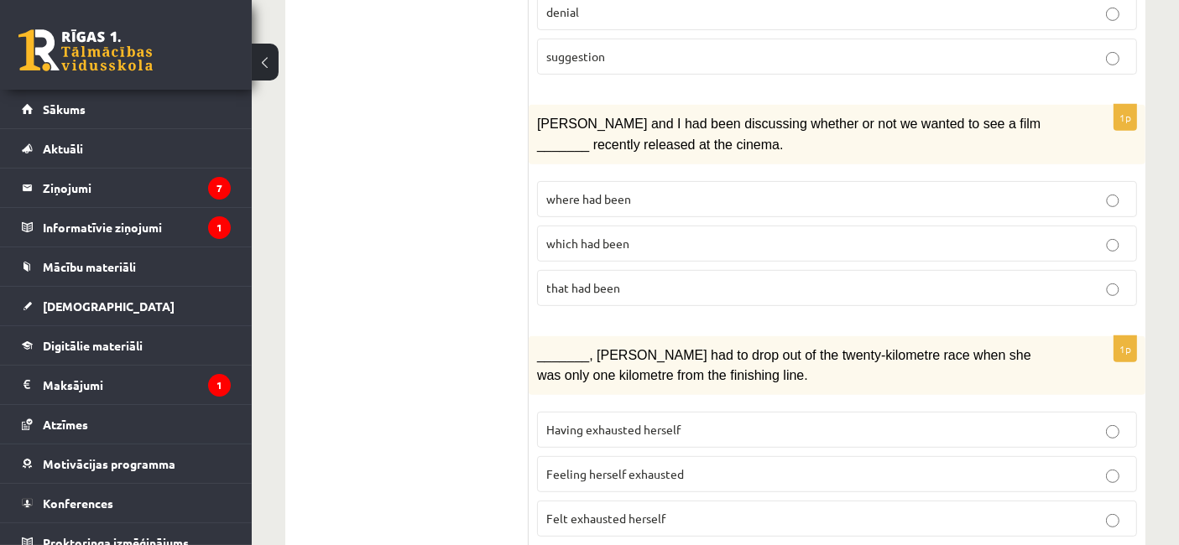
click at [656, 190] on p "where had been" at bounding box center [836, 199] width 581 height 18
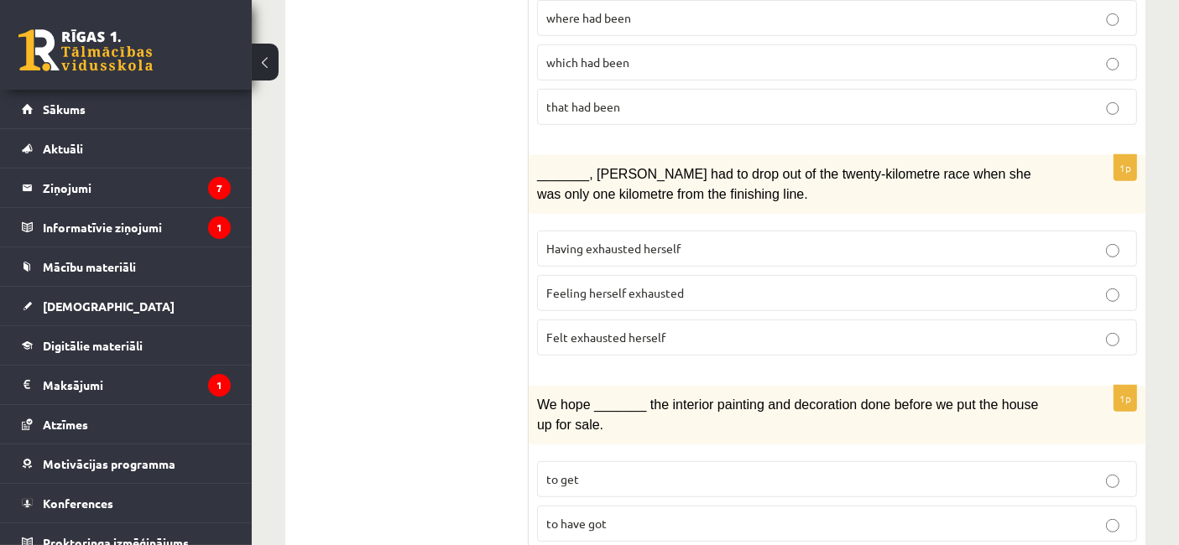
scroll to position [930, 0]
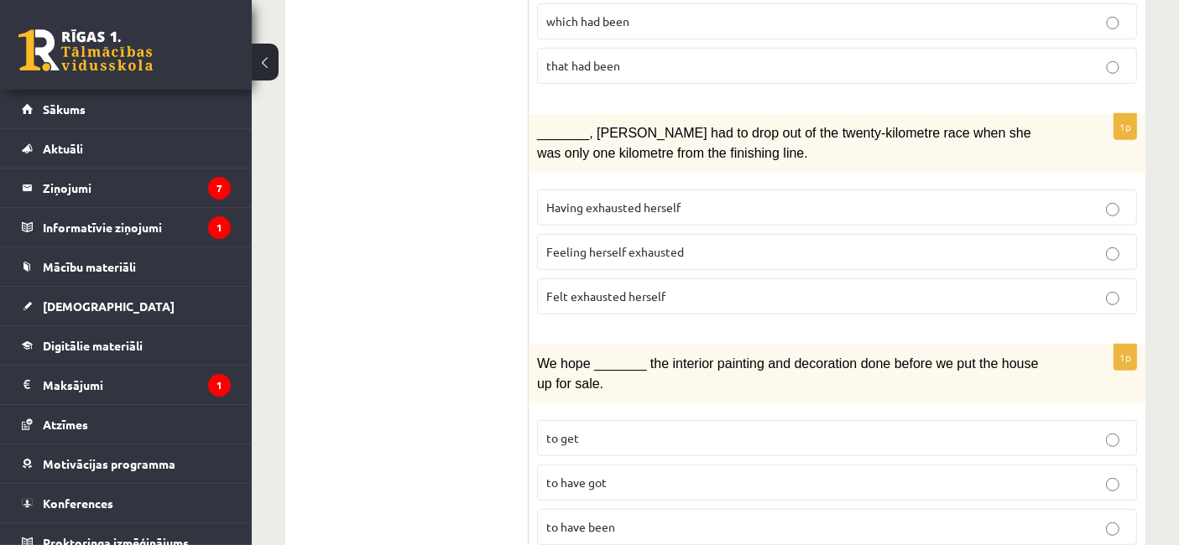
click at [1044, 288] on p "Felt exhausted herself" at bounding box center [836, 297] width 581 height 18
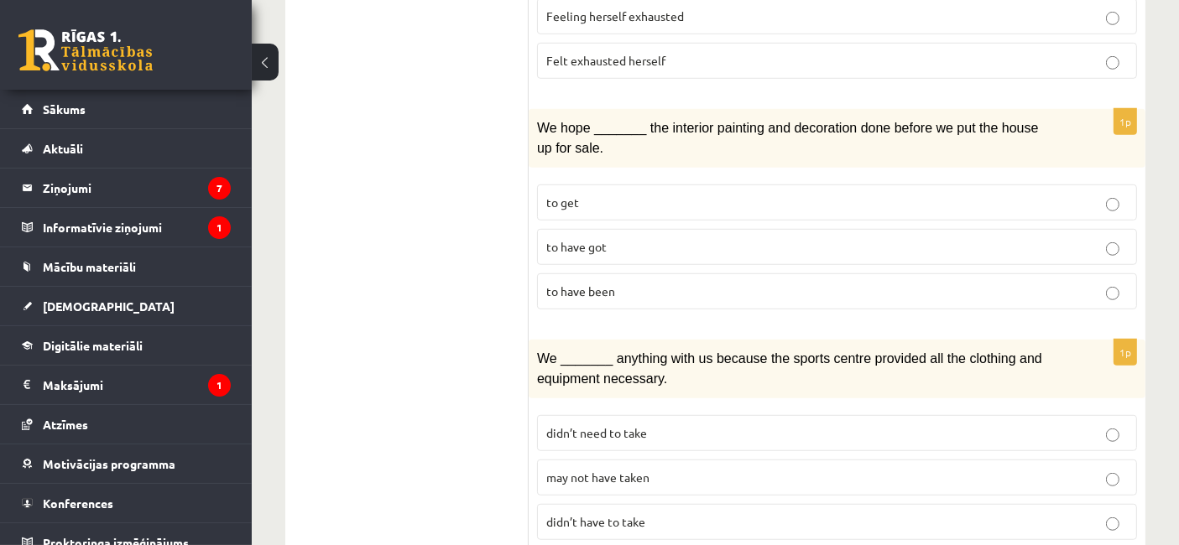
scroll to position [1169, 0]
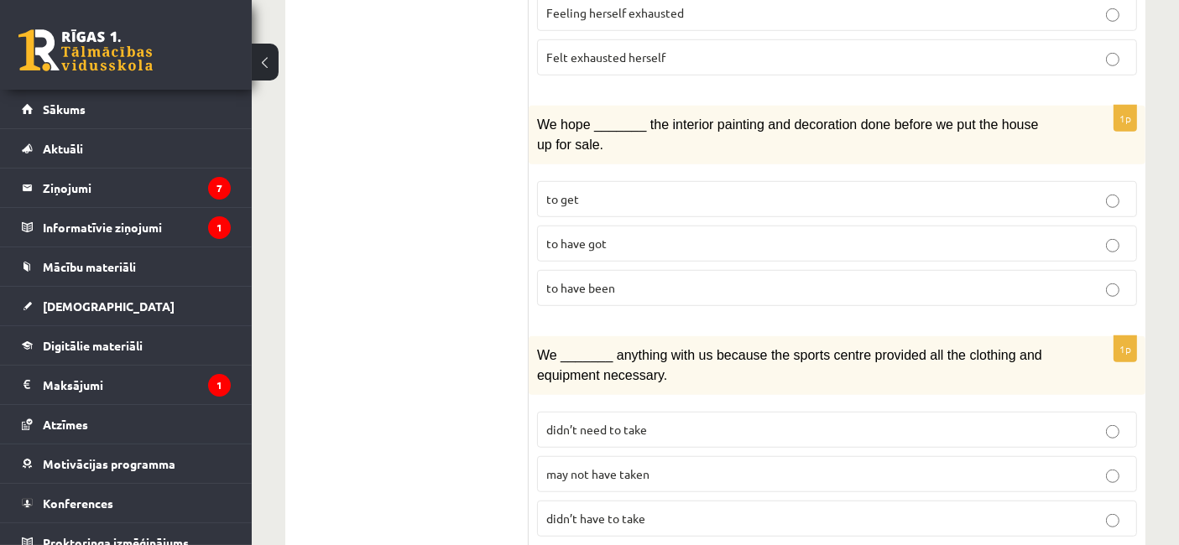
click at [585, 280] on span "to have been" at bounding box center [580, 287] width 69 height 15
click at [630, 466] on label "may not have taken" at bounding box center [837, 474] width 600 height 36
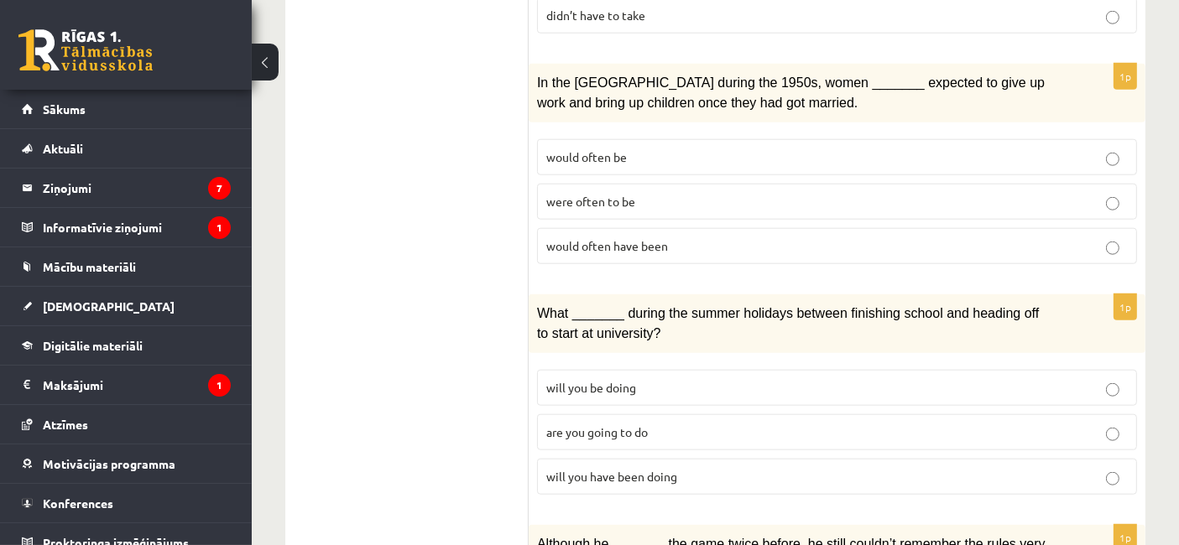
scroll to position [1676, 0]
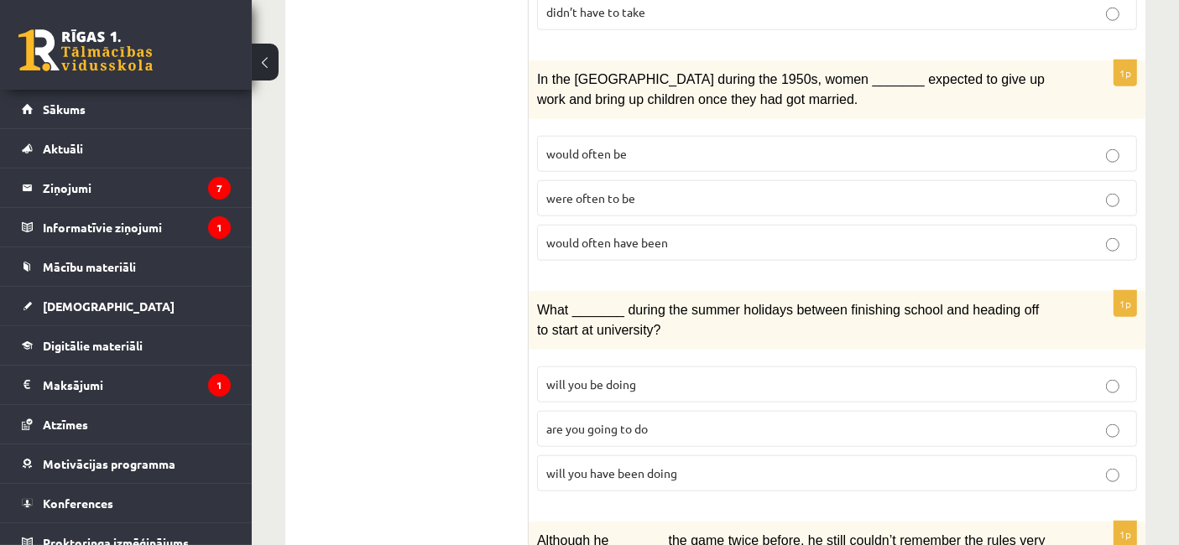
click at [618, 145] on p "would often be" at bounding box center [836, 154] width 581 height 18
click at [706, 234] on p "would often have been" at bounding box center [836, 243] width 581 height 18
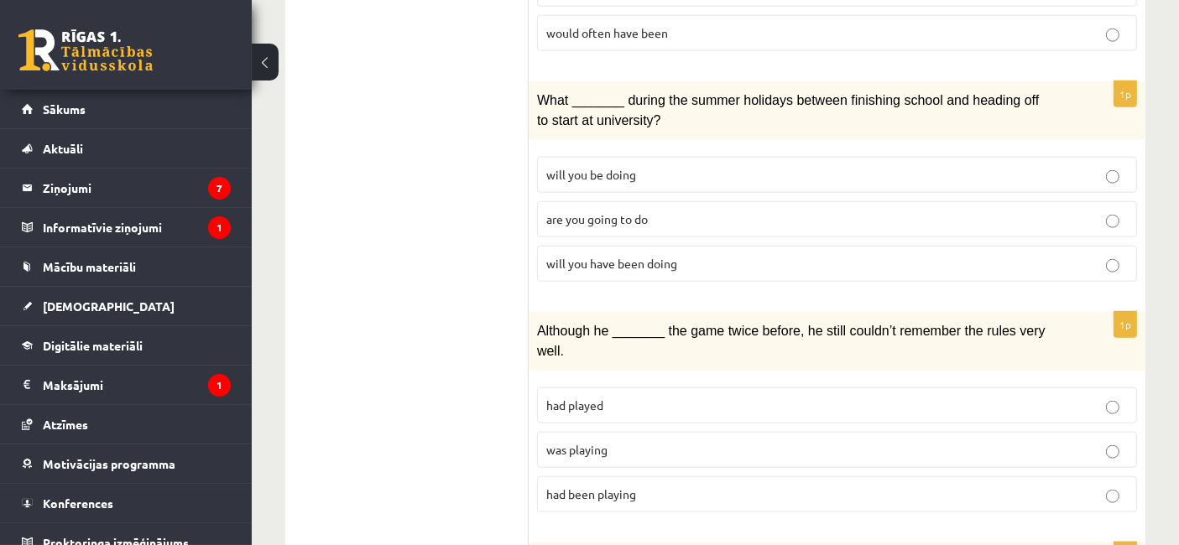
scroll to position [1892, 0]
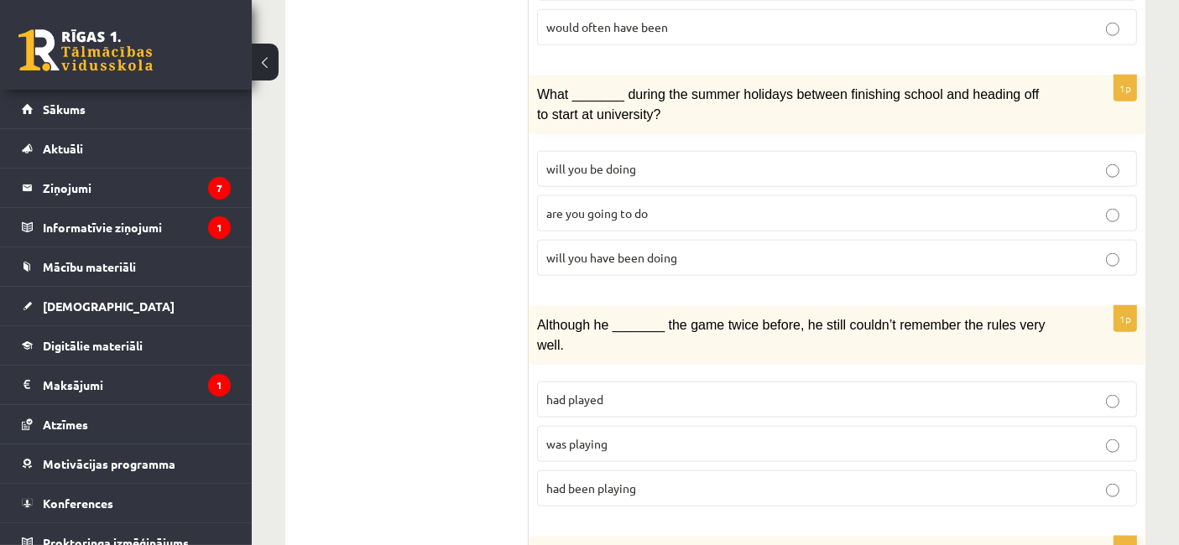
click at [679, 160] on p "will you be doing" at bounding box center [836, 169] width 581 height 18
click at [679, 249] on p "will you have been doing" at bounding box center [836, 258] width 581 height 18
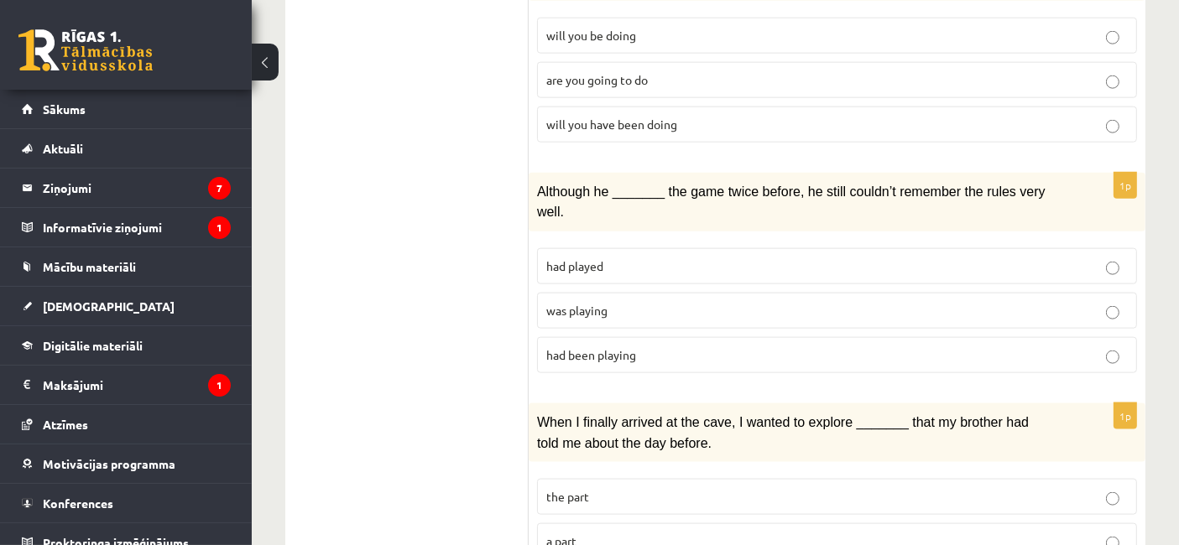
scroll to position [2092, 0]
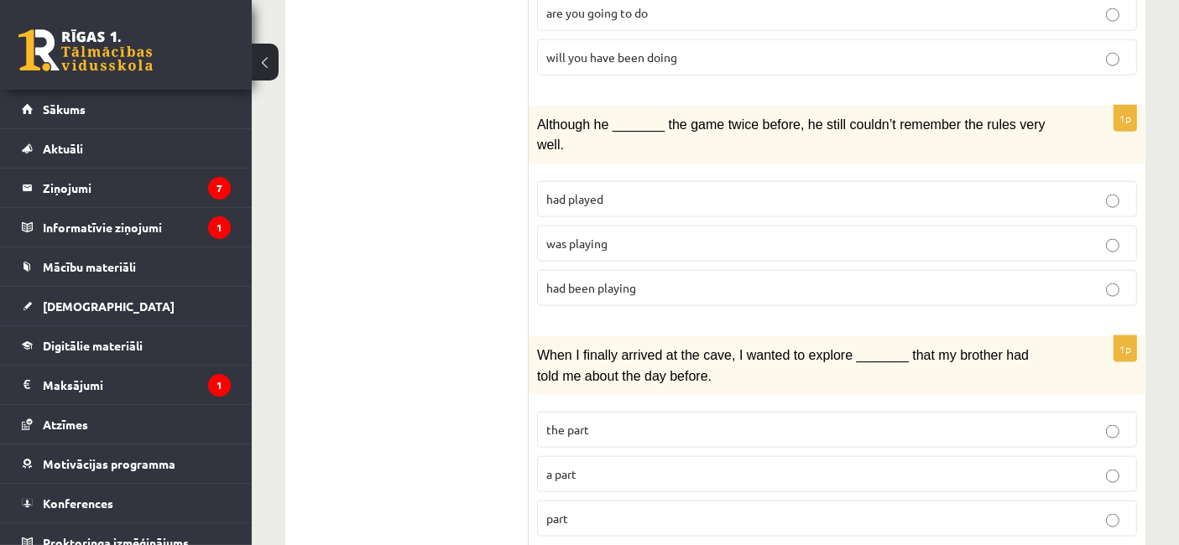
click at [598, 510] on p "part" at bounding box center [836, 519] width 581 height 18
click at [602, 236] on span "was playing" at bounding box center [576, 243] width 61 height 15
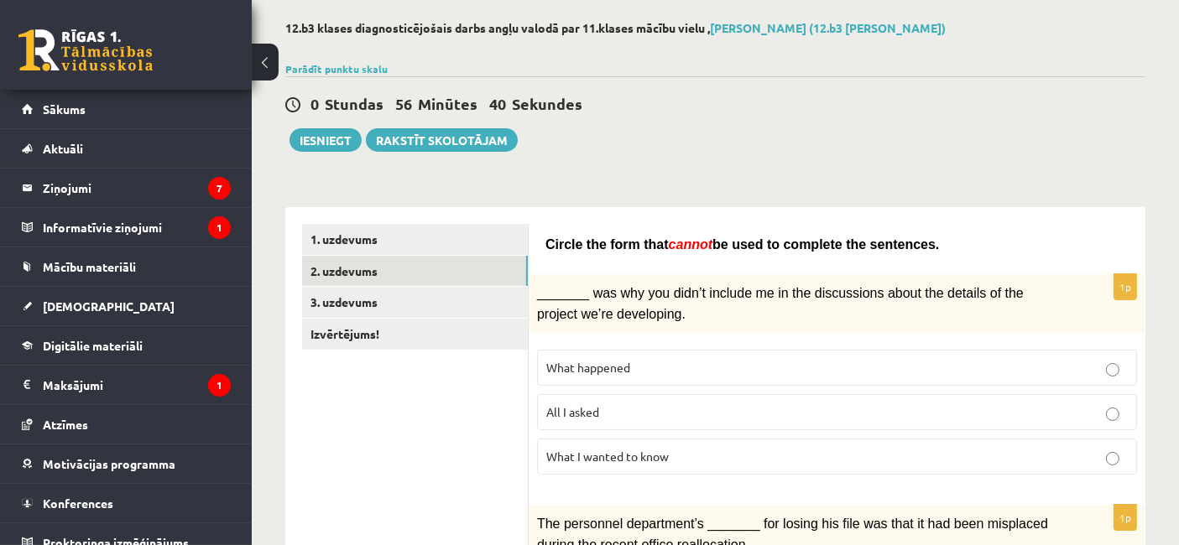
scroll to position [0, 0]
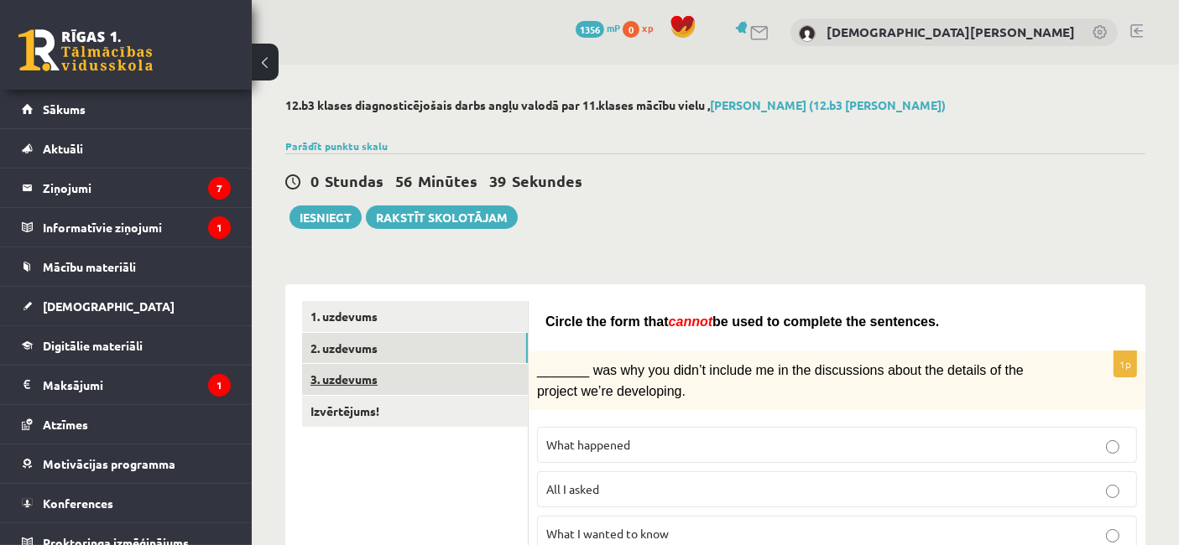
click at [390, 383] on link "3. uzdevums" at bounding box center [415, 379] width 226 height 31
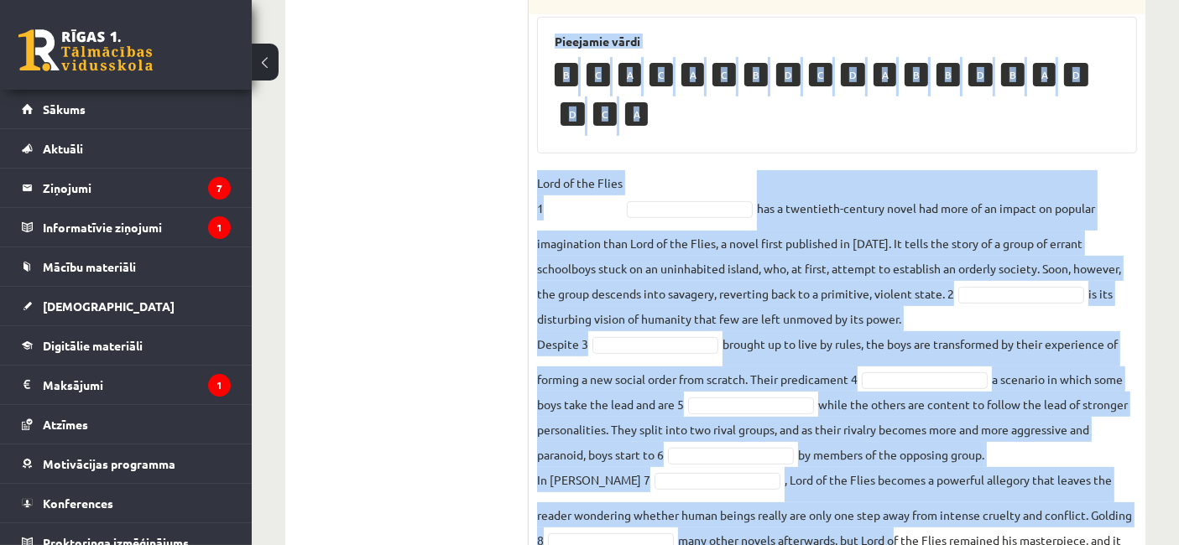
scroll to position [678, 0]
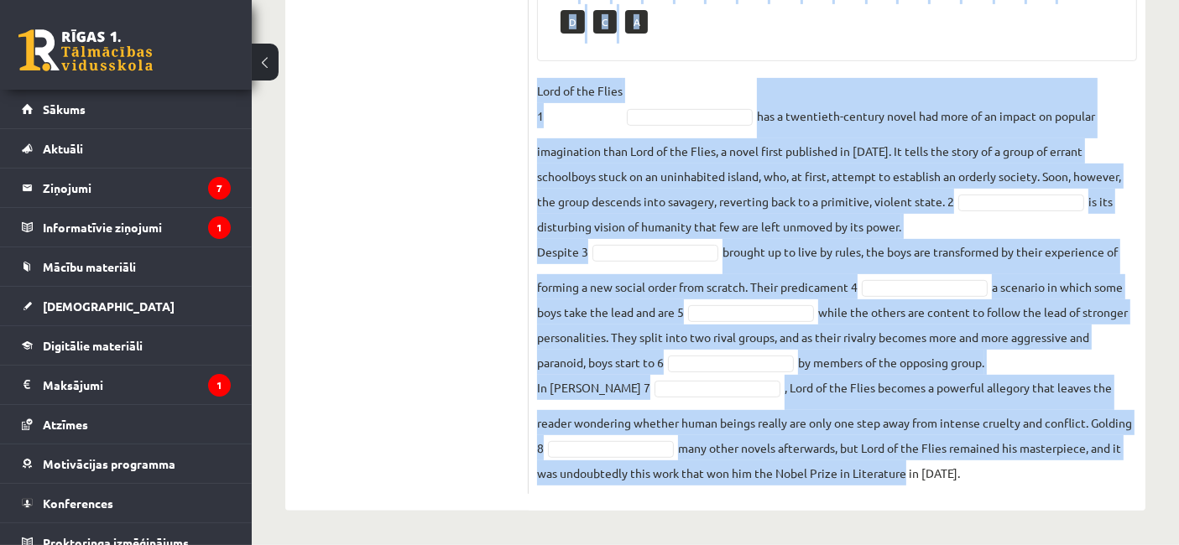
drag, startPoint x: 534, startPoint y: 327, endPoint x: 898, endPoint y: 549, distance: 427.3
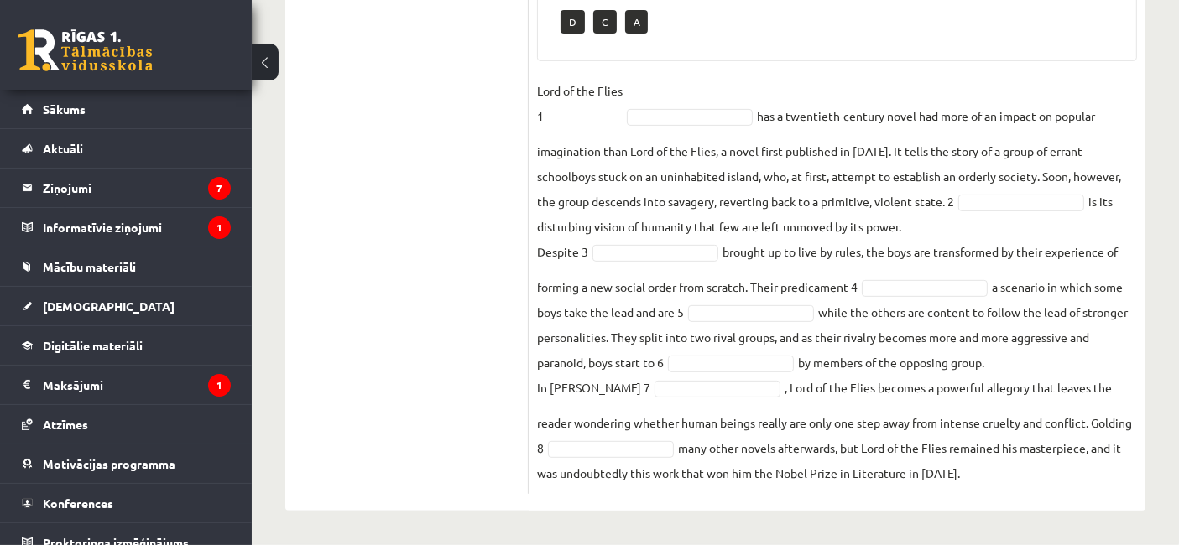
click at [977, 473] on fieldset "Lord of the Flies 1 has a twentieth-century novel had more of an impact on popu…" at bounding box center [837, 282] width 600 height 408
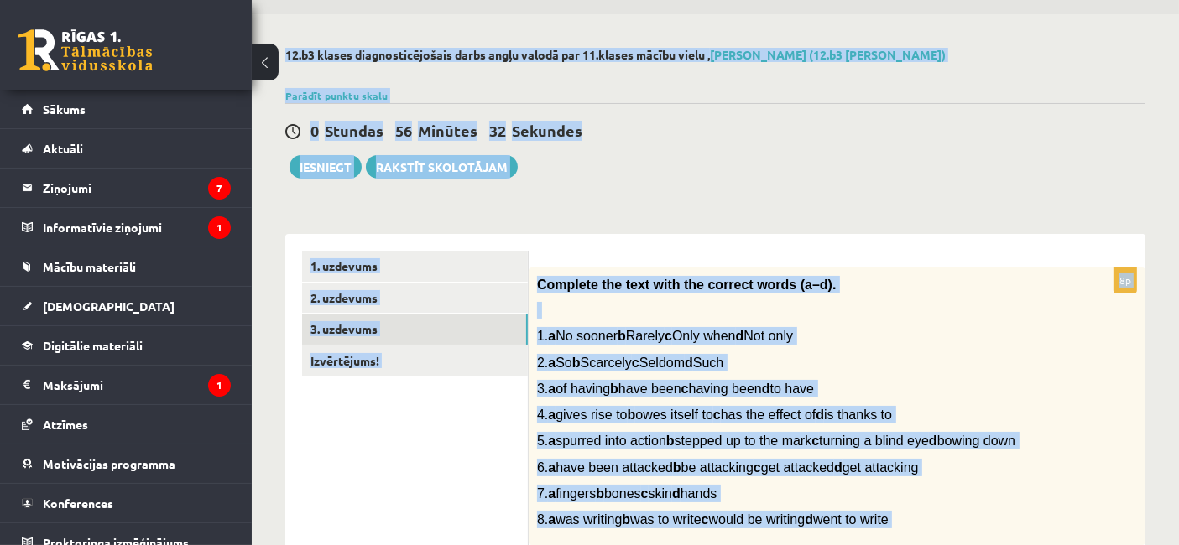
scroll to position [0, 0]
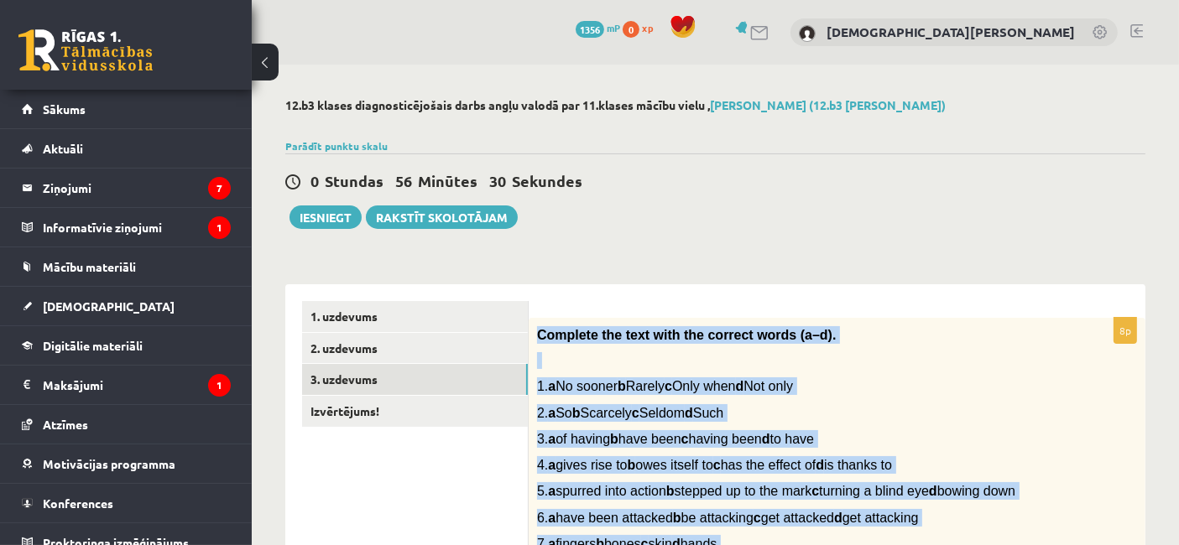
drag, startPoint x: 977, startPoint y: 473, endPoint x: 537, endPoint y: 336, distance: 461.4
copy div "Complete the text with the correct words (a–d). 1. a No sooner b Rarely c Only …"
click at [934, 413] on p "2. a So b Scarcely c Seldom d Such" at bounding box center [795, 413] width 516 height 18
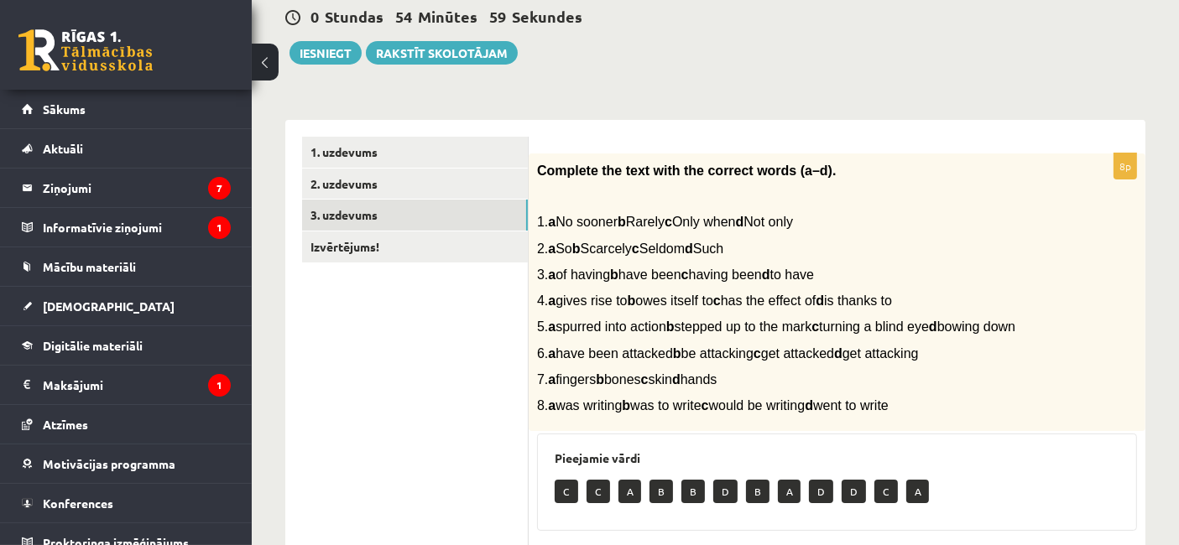
scroll to position [151, 0]
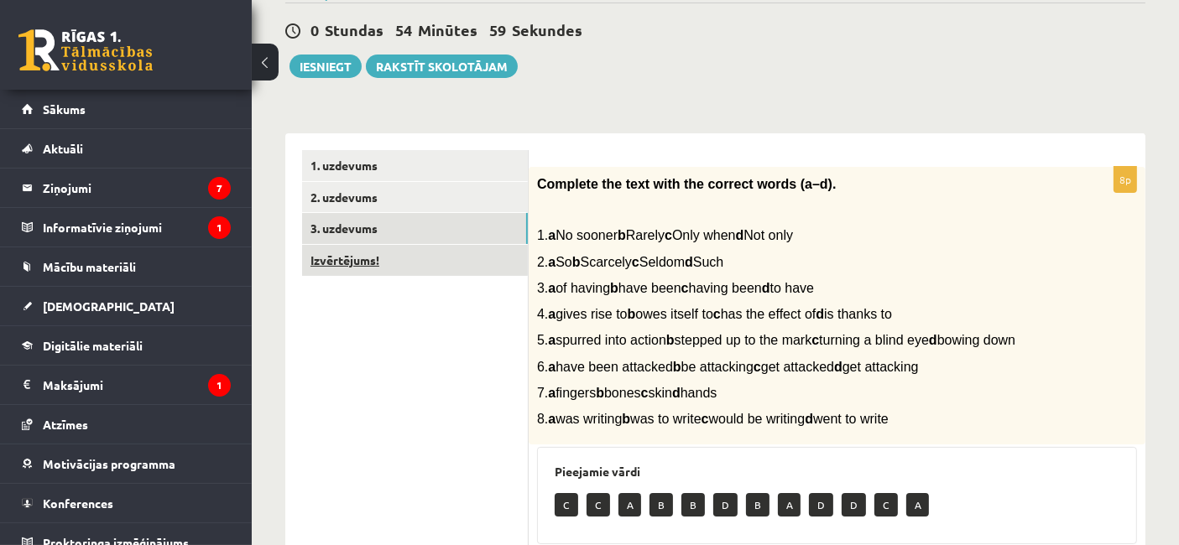
click at [384, 265] on link "Izvērtējums!" at bounding box center [415, 260] width 226 height 31
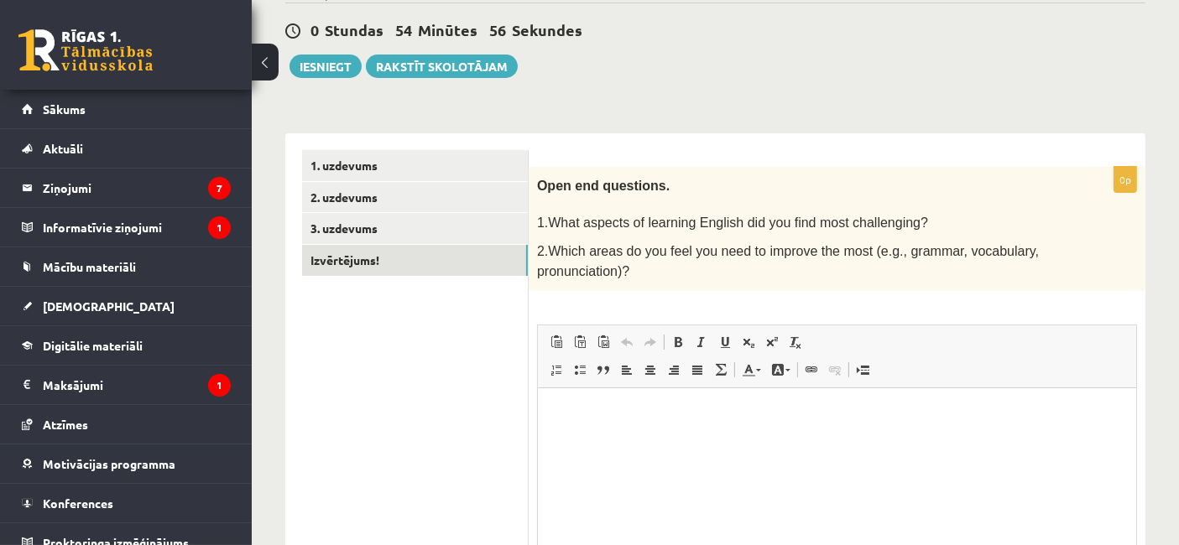
scroll to position [0, 0]
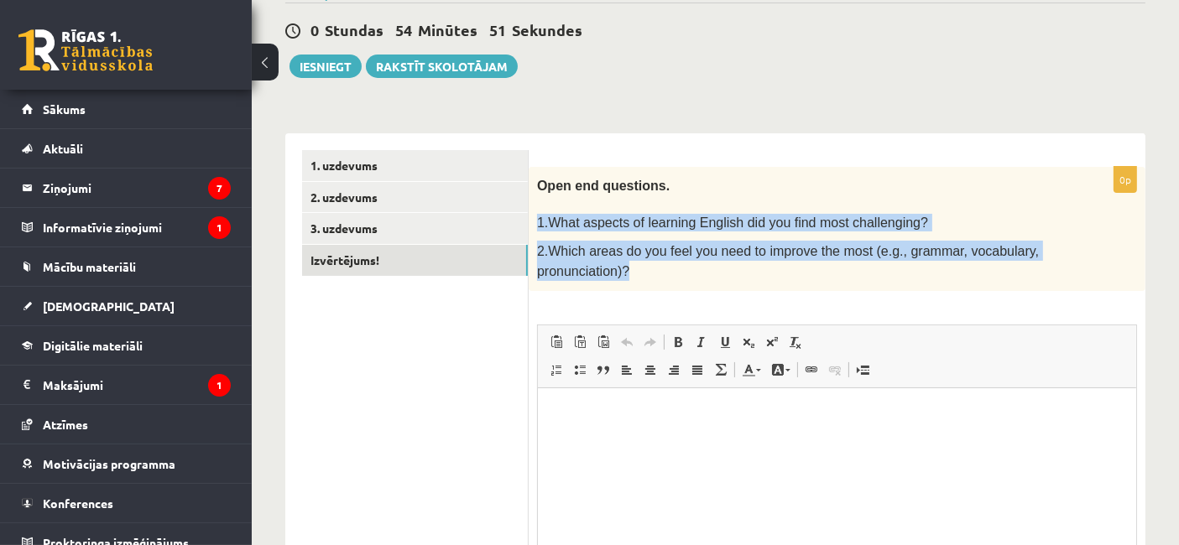
drag, startPoint x: 539, startPoint y: 207, endPoint x: 663, endPoint y: 269, distance: 138.8
click at [663, 269] on div "Open end questions. 1.What aspects of learning English did you find most challe…" at bounding box center [837, 229] width 617 height 124
copy div "1.What aspects of learning English did you find most challenging? 2.Which areas…"
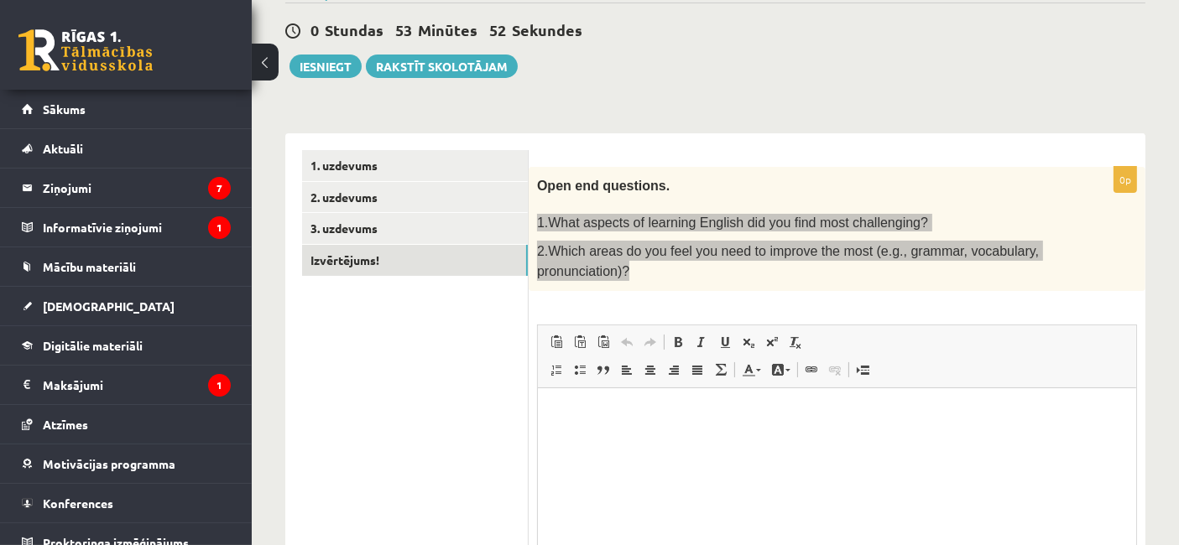
click at [596, 439] on html at bounding box center [836, 413] width 598 height 51
click at [680, 406] on p "**" at bounding box center [836, 413] width 565 height 18
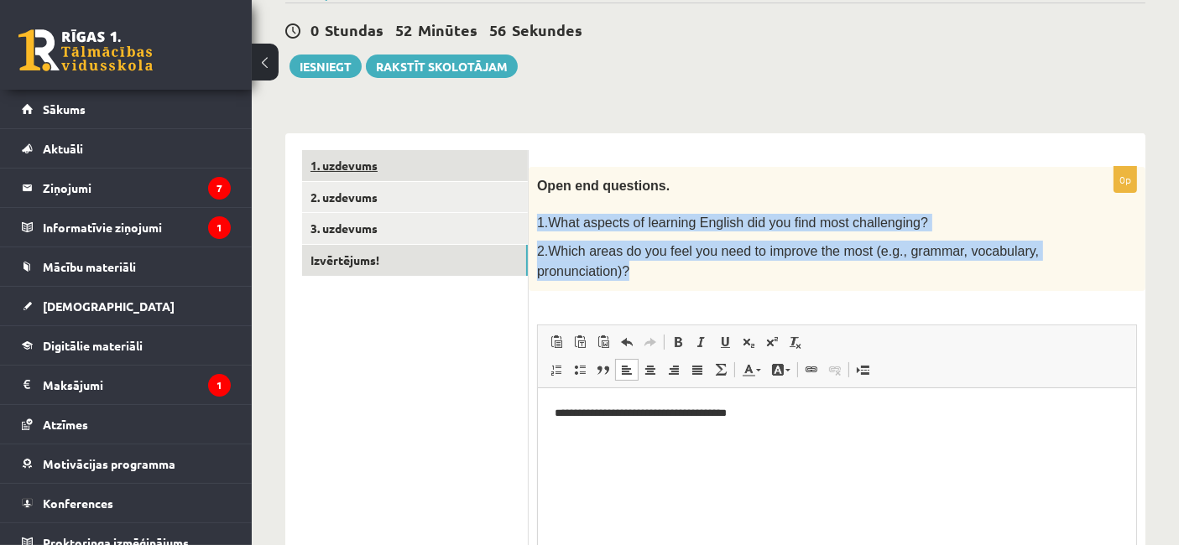
click at [371, 159] on link "1. uzdevums" at bounding box center [415, 165] width 226 height 31
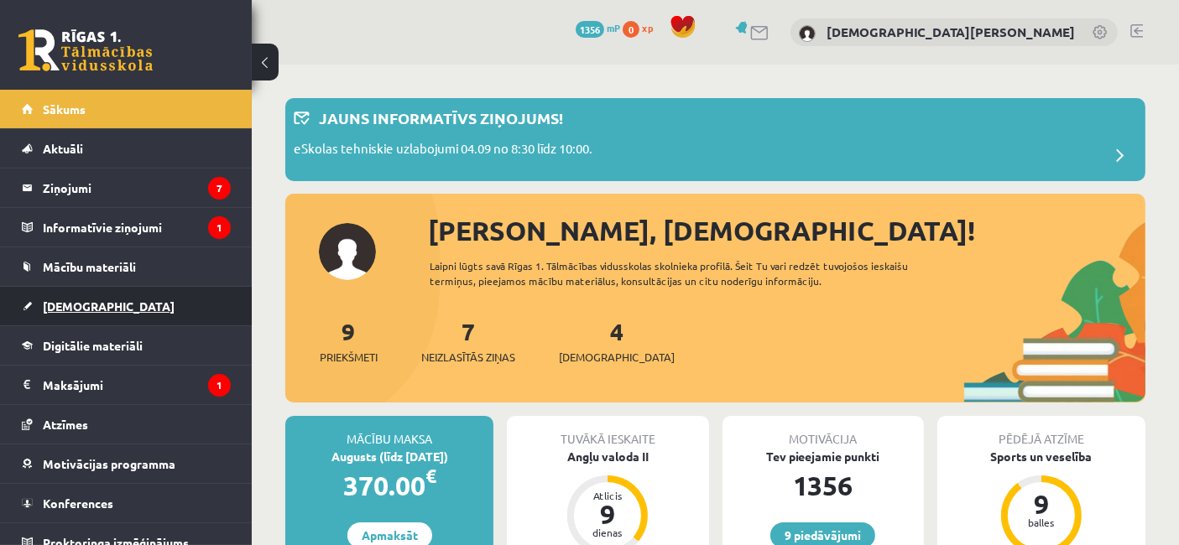
click at [99, 294] on link "[DEMOGRAPHIC_DATA]" at bounding box center [126, 306] width 209 height 39
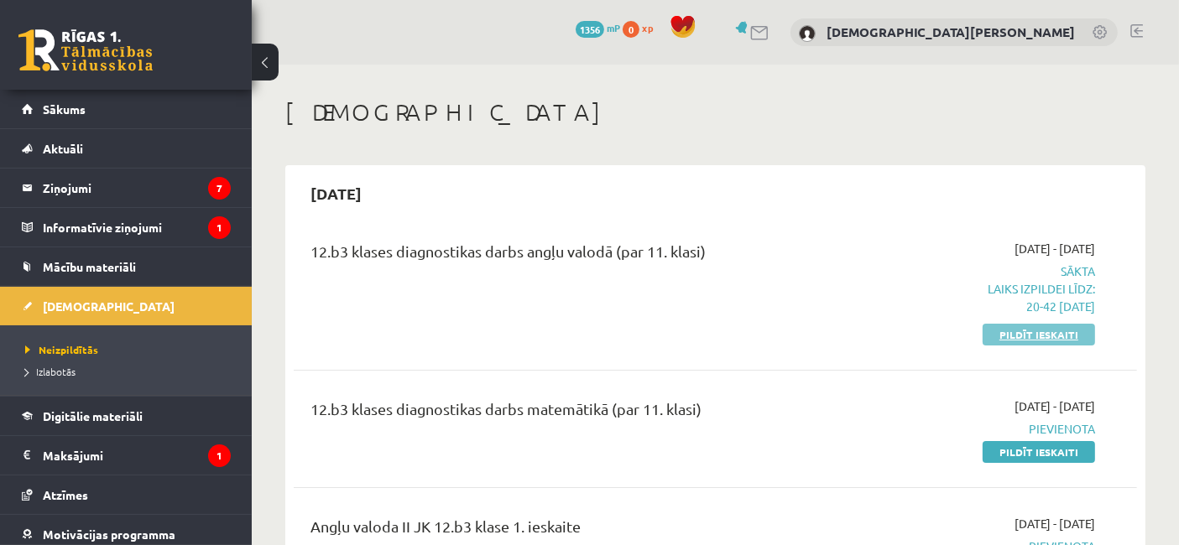
click at [995, 336] on link "Pildīt ieskaiti" at bounding box center [1038, 335] width 112 height 22
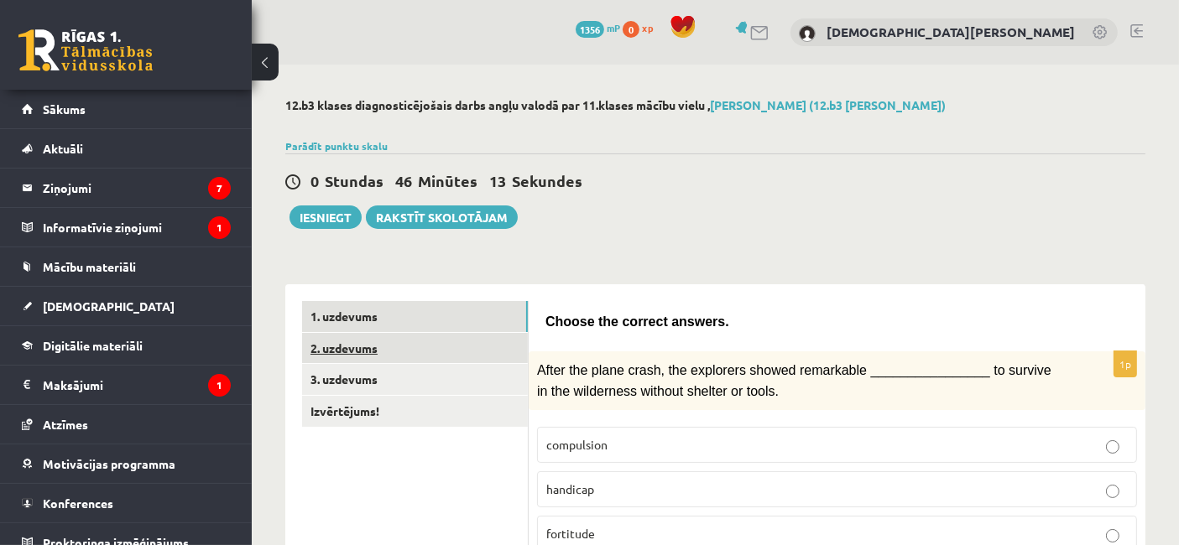
click at [357, 348] on link "2. uzdevums" at bounding box center [415, 348] width 226 height 31
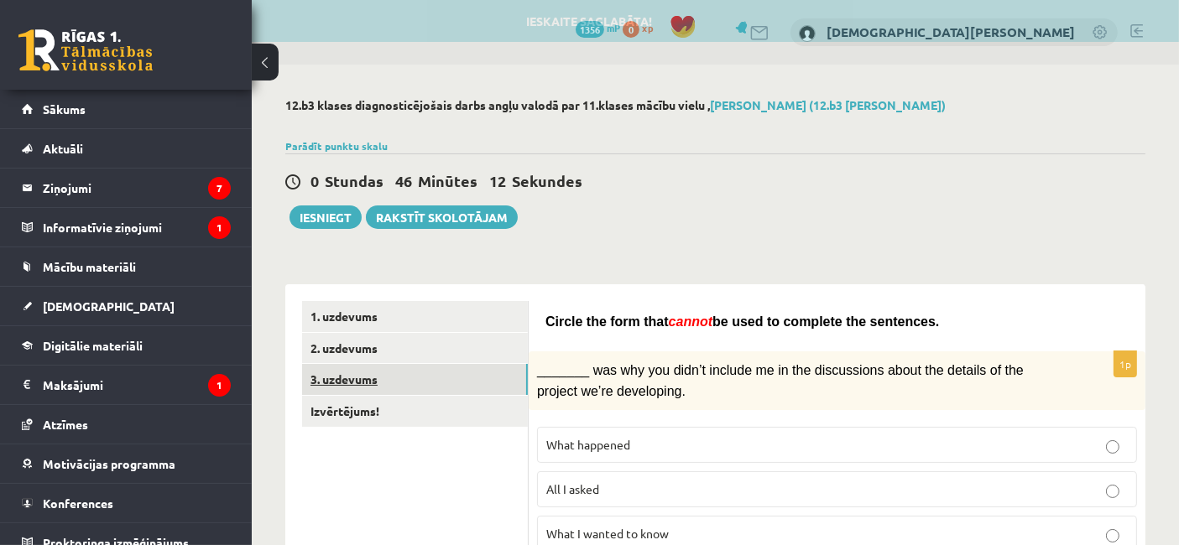
click at [376, 371] on link "3. uzdevums" at bounding box center [415, 379] width 226 height 31
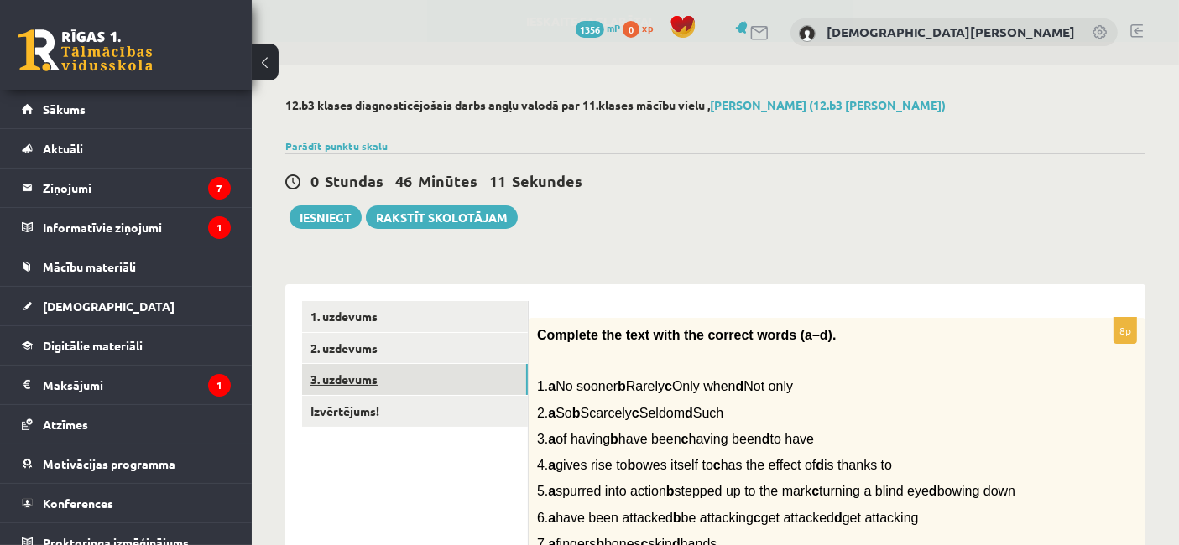
click at [376, 371] on link "3. uzdevums" at bounding box center [415, 379] width 226 height 31
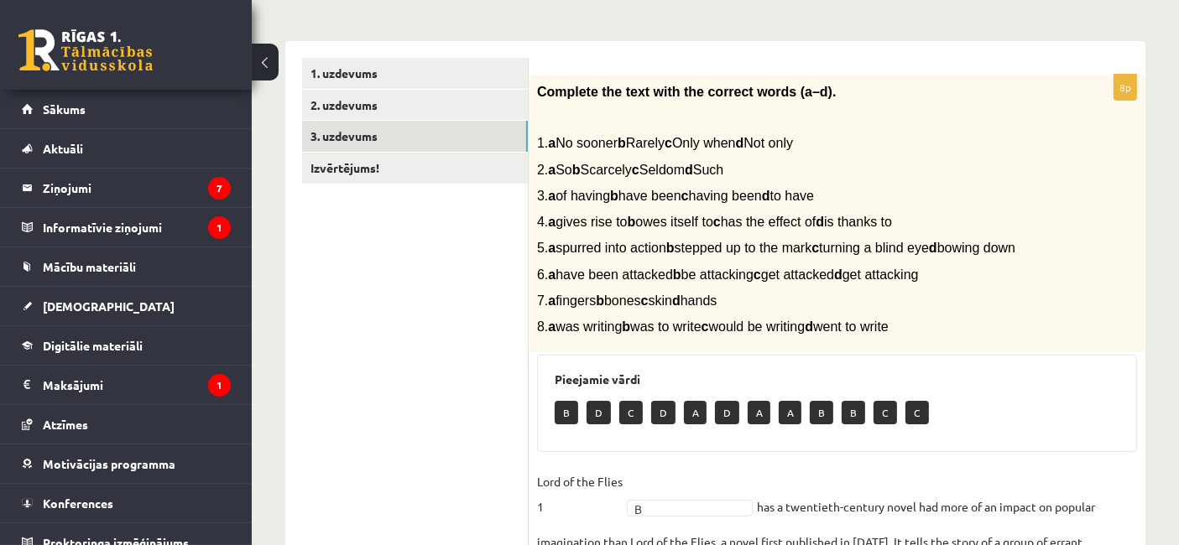
scroll to position [242, 0]
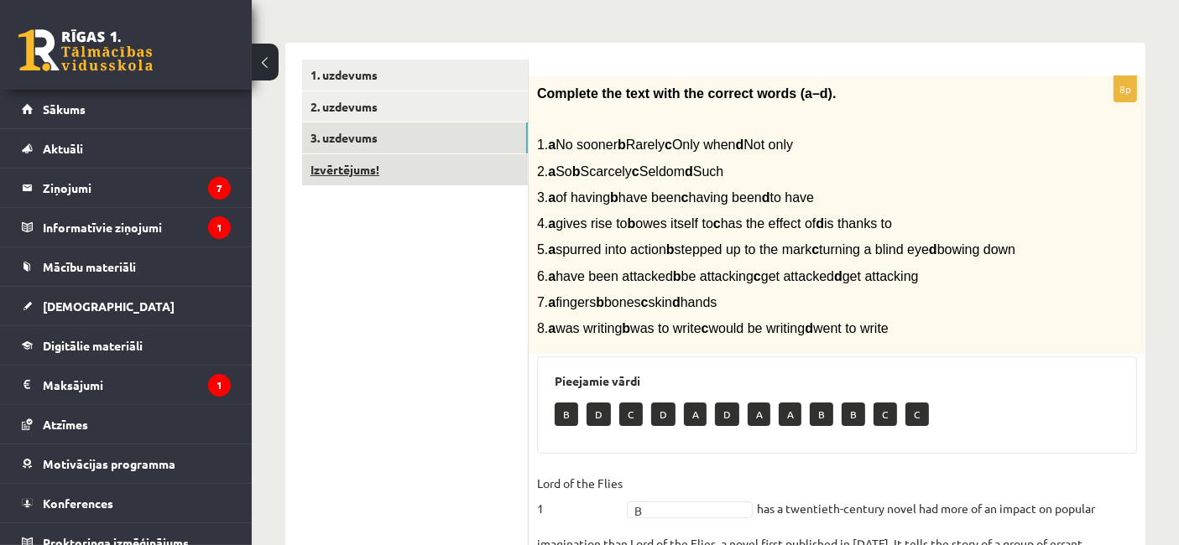
click at [499, 174] on link "Izvērtējums!" at bounding box center [415, 169] width 226 height 31
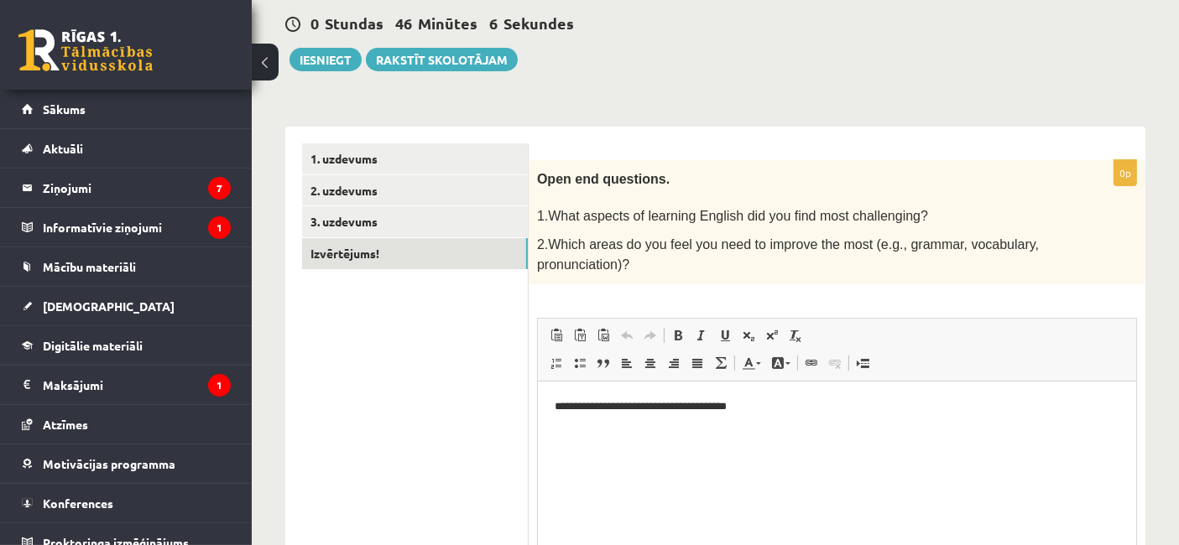
scroll to position [0, 0]
click at [340, 56] on button "Iesniegt" at bounding box center [325, 59] width 72 height 23
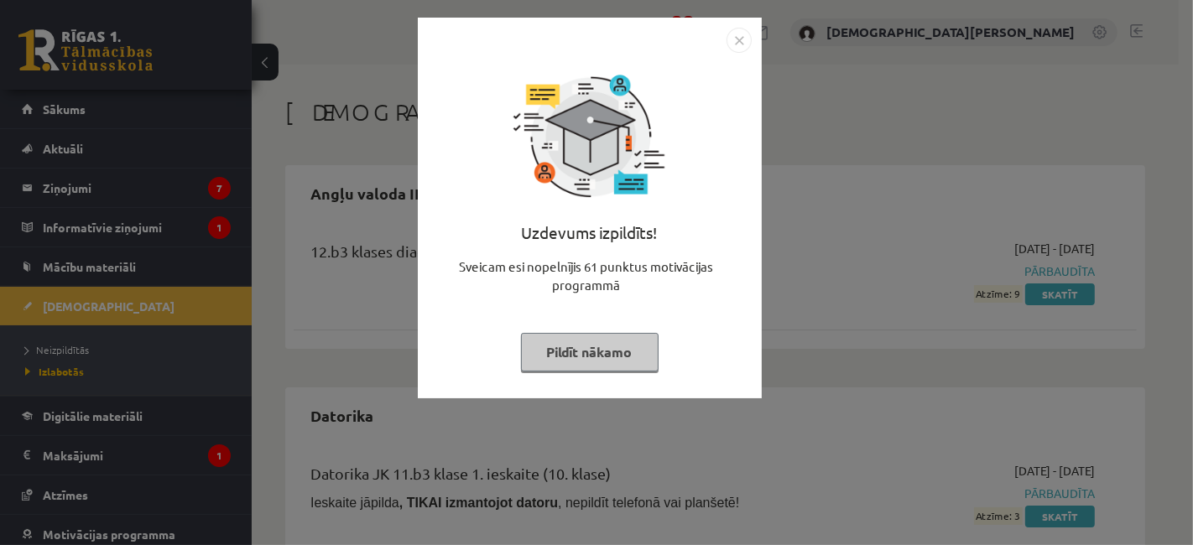
click at [590, 350] on button "Pildīt nākamo" at bounding box center [590, 352] width 138 height 39
